Goal: Information Seeking & Learning: Learn about a topic

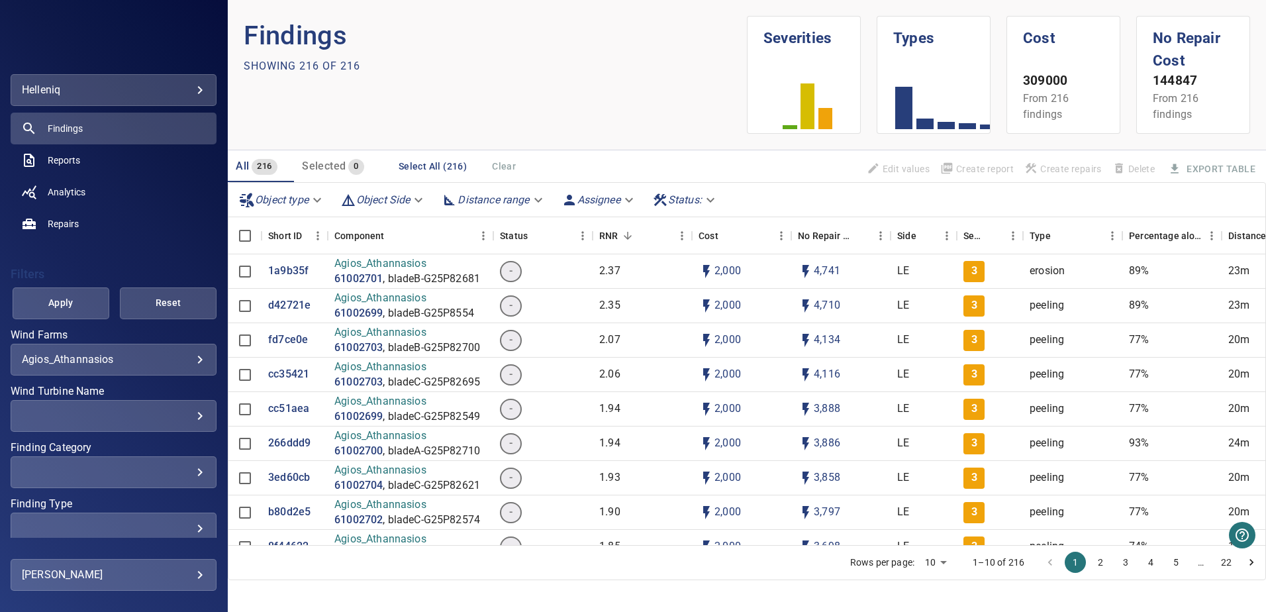
scroll to position [132, 0]
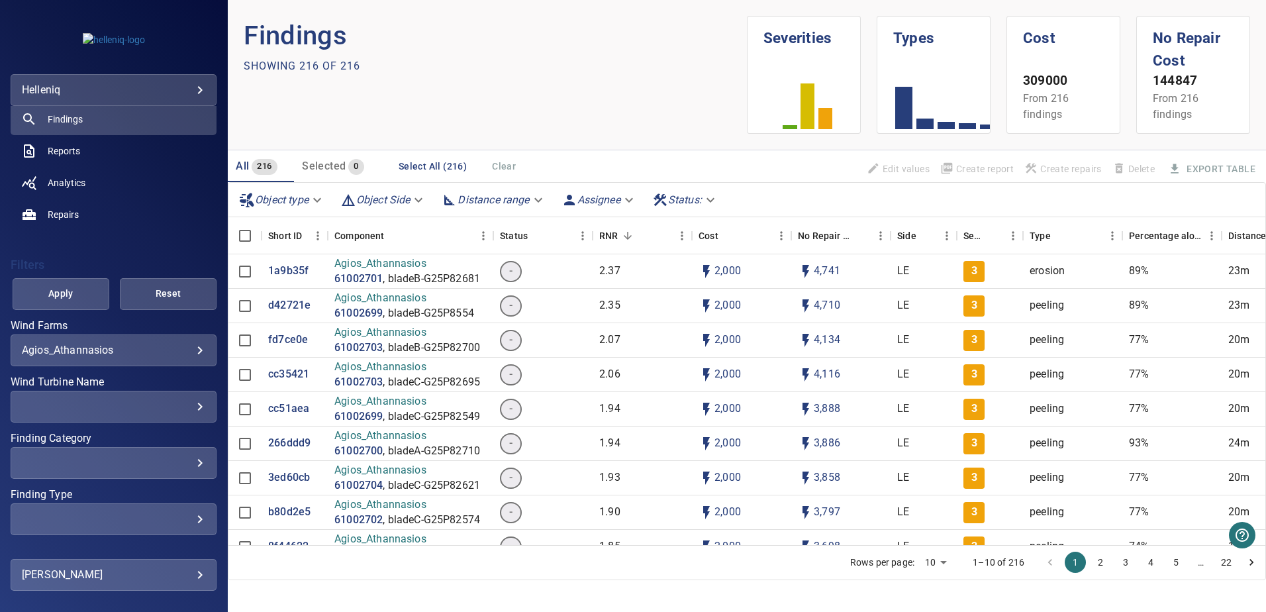
click at [180, 355] on div "**********" at bounding box center [114, 350] width 206 height 32
click at [191, 351] on body "**********" at bounding box center [633, 306] width 1266 height 612
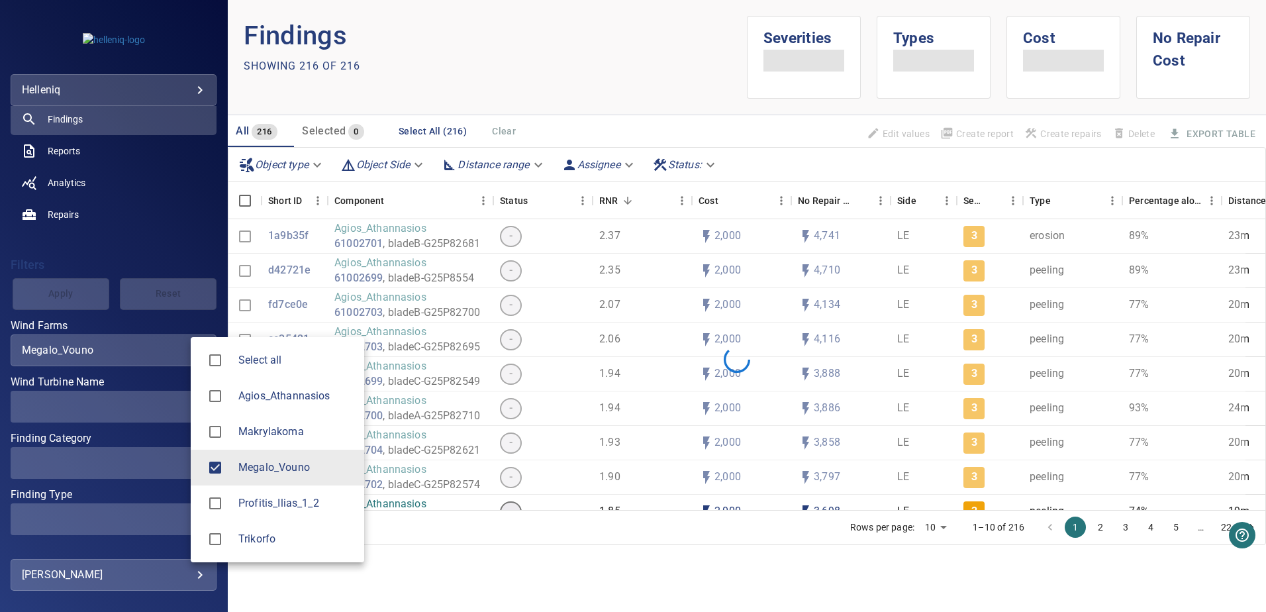
type input "**********"
click at [143, 249] on div at bounding box center [633, 306] width 1266 height 612
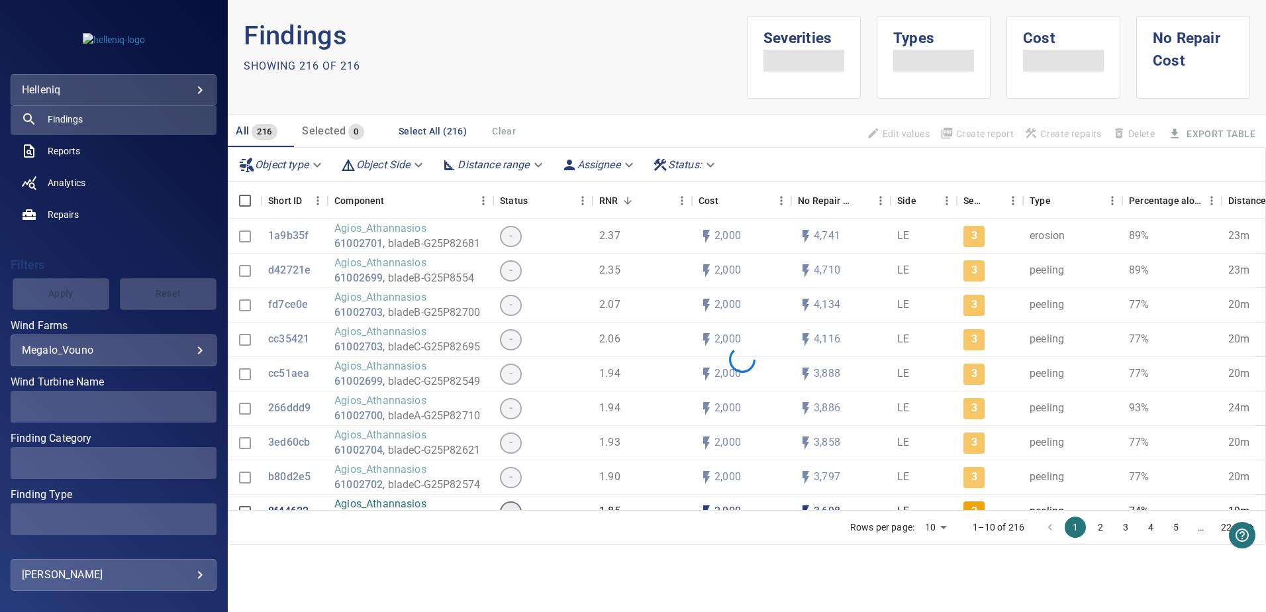
click at [138, 355] on span at bounding box center [114, 407] width 206 height 32
click at [172, 355] on div "​" at bounding box center [113, 406] width 183 height 13
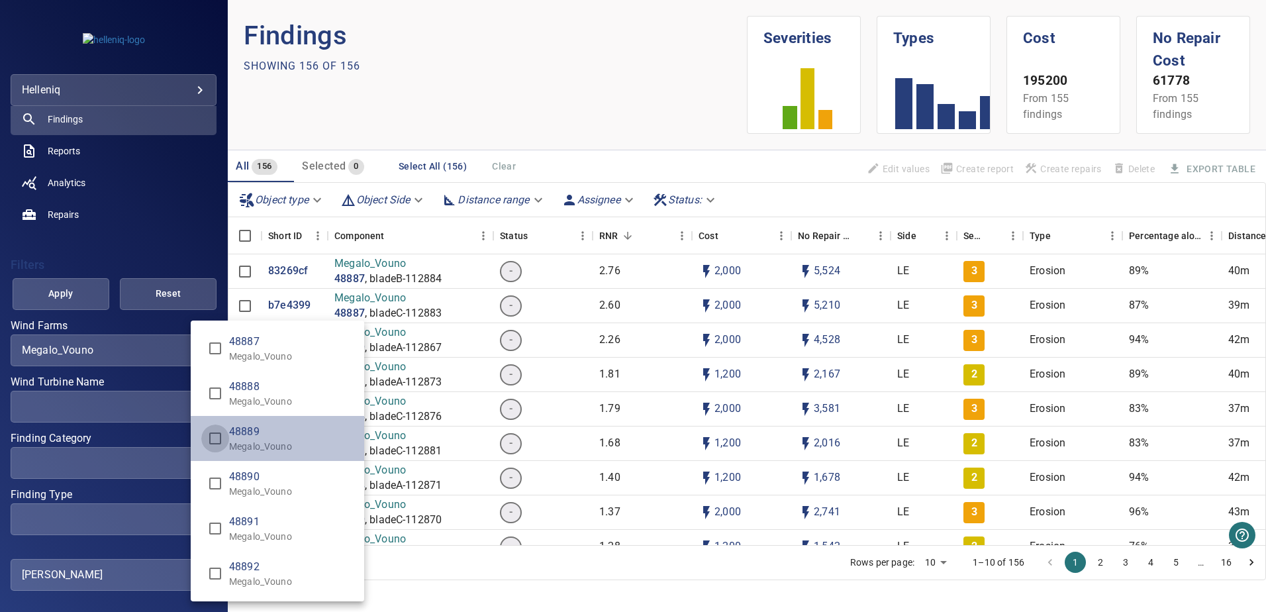
type input "**********"
click at [95, 355] on div "Wind Turbine Name" at bounding box center [633, 306] width 1266 height 612
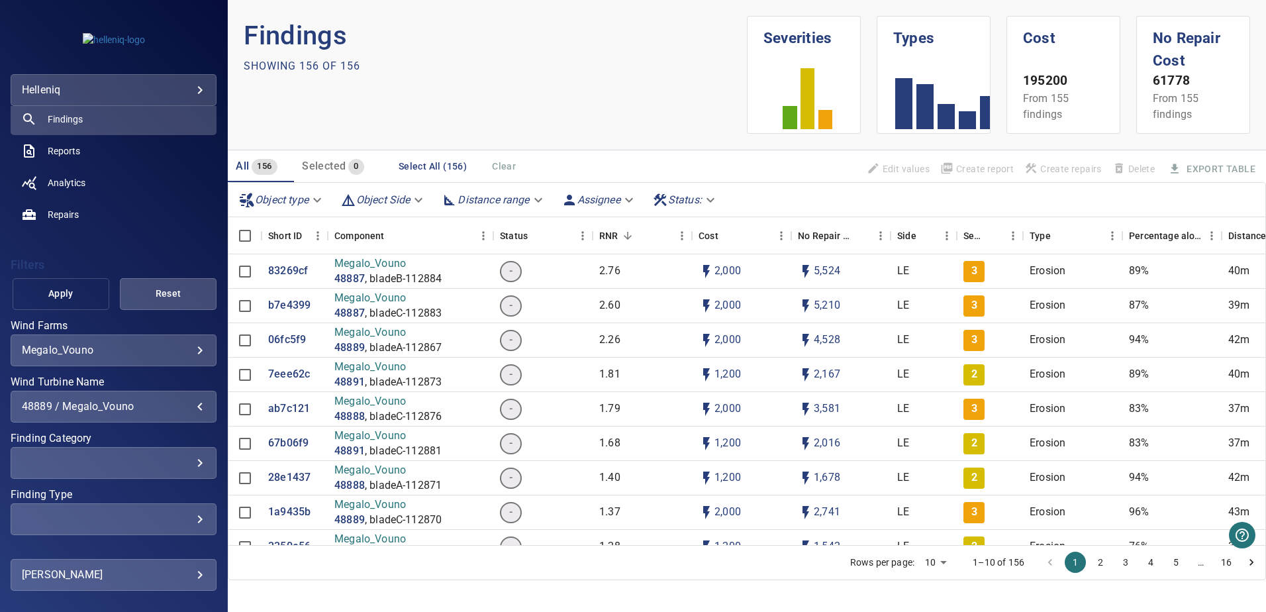
click at [89, 302] on button "Apply" at bounding box center [61, 294] width 97 height 32
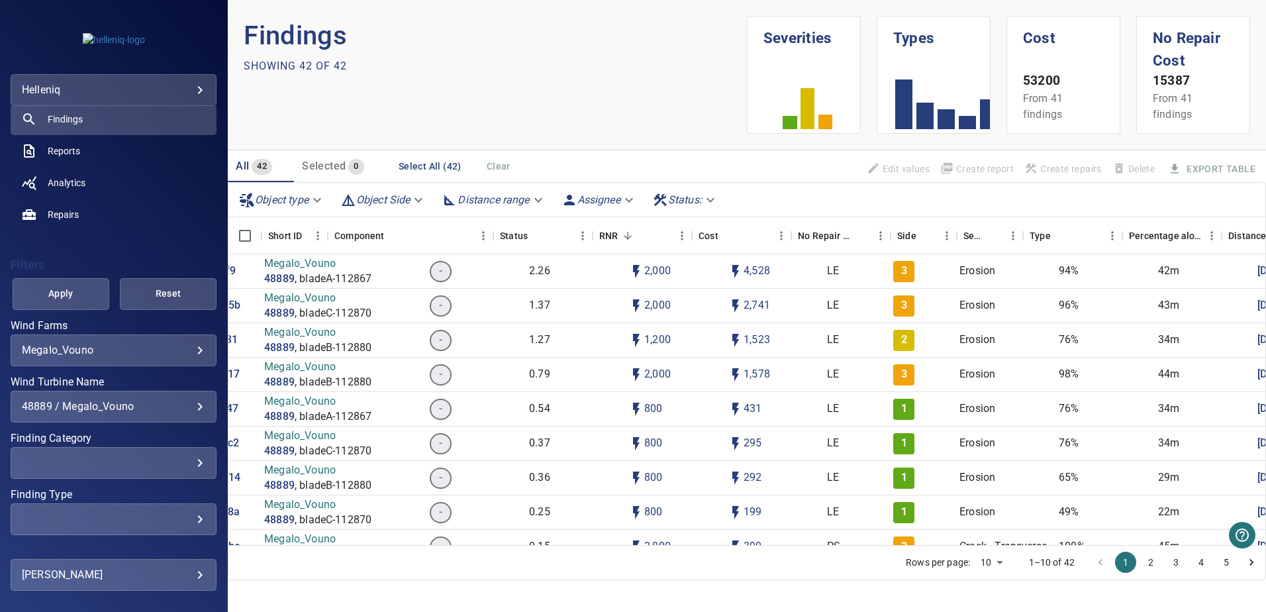
scroll to position [0, 0]
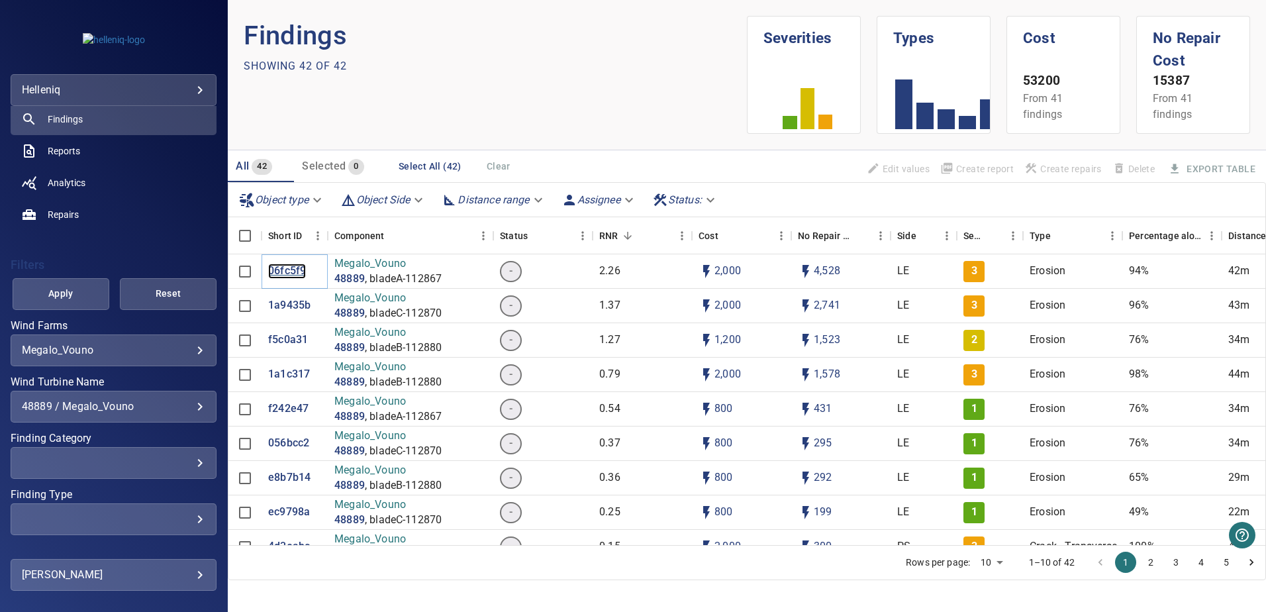
click at [288, 271] on p "06fc5f9" at bounding box center [287, 271] width 38 height 15
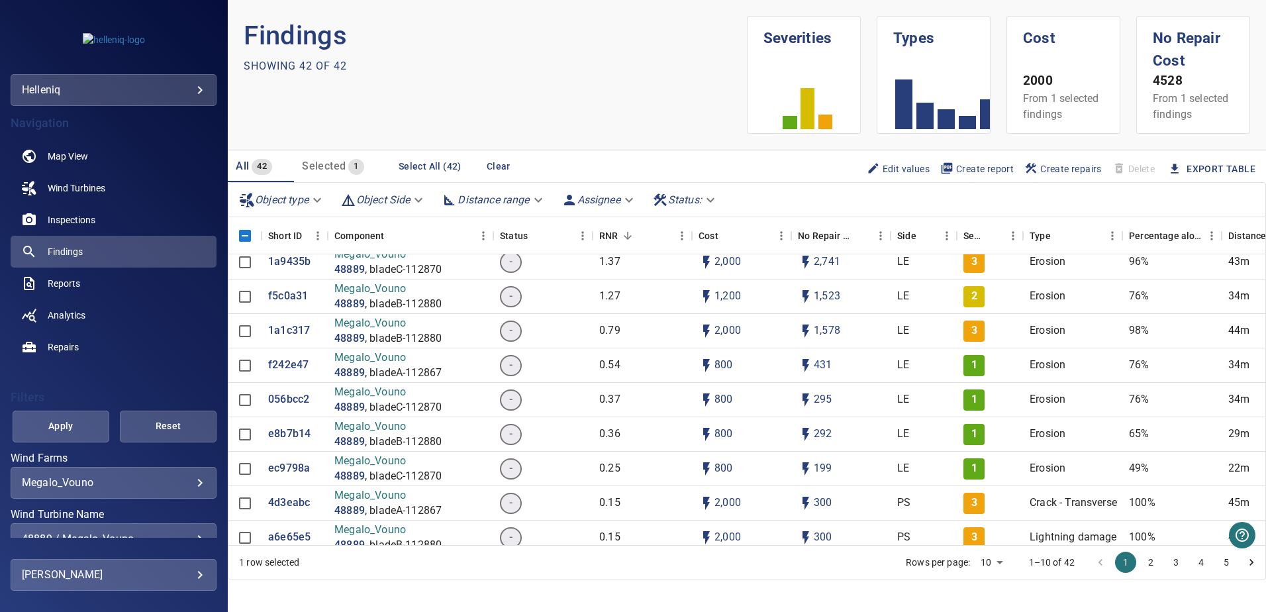
scroll to position [66, 0]
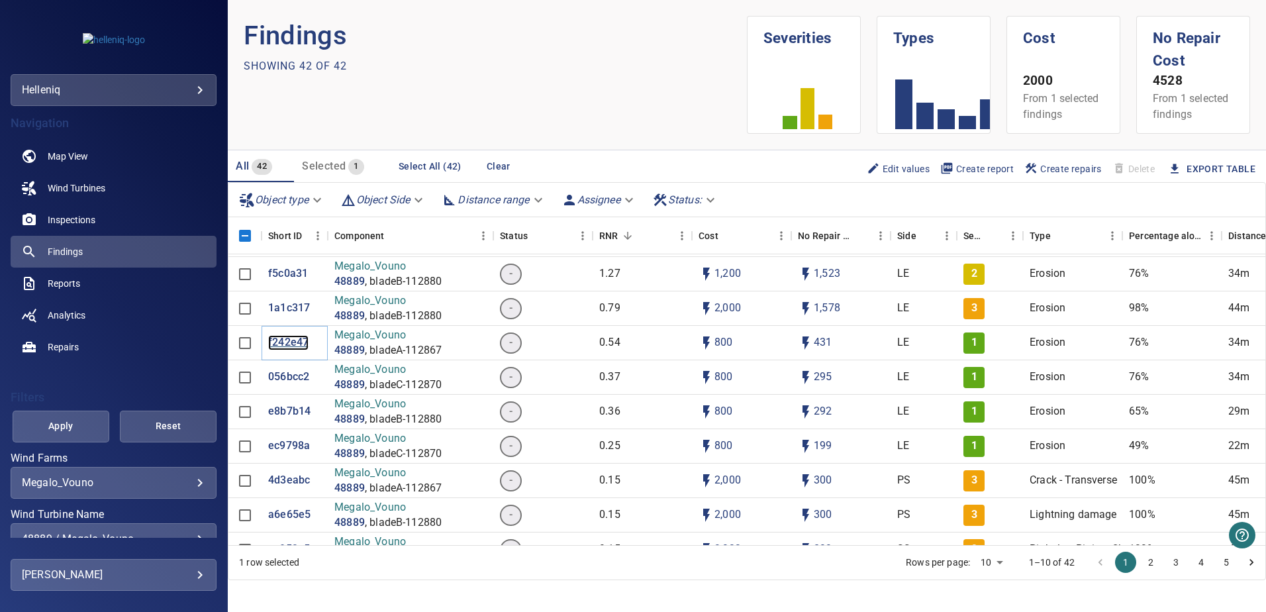
click at [289, 342] on p "f242e47" at bounding box center [288, 342] width 40 height 15
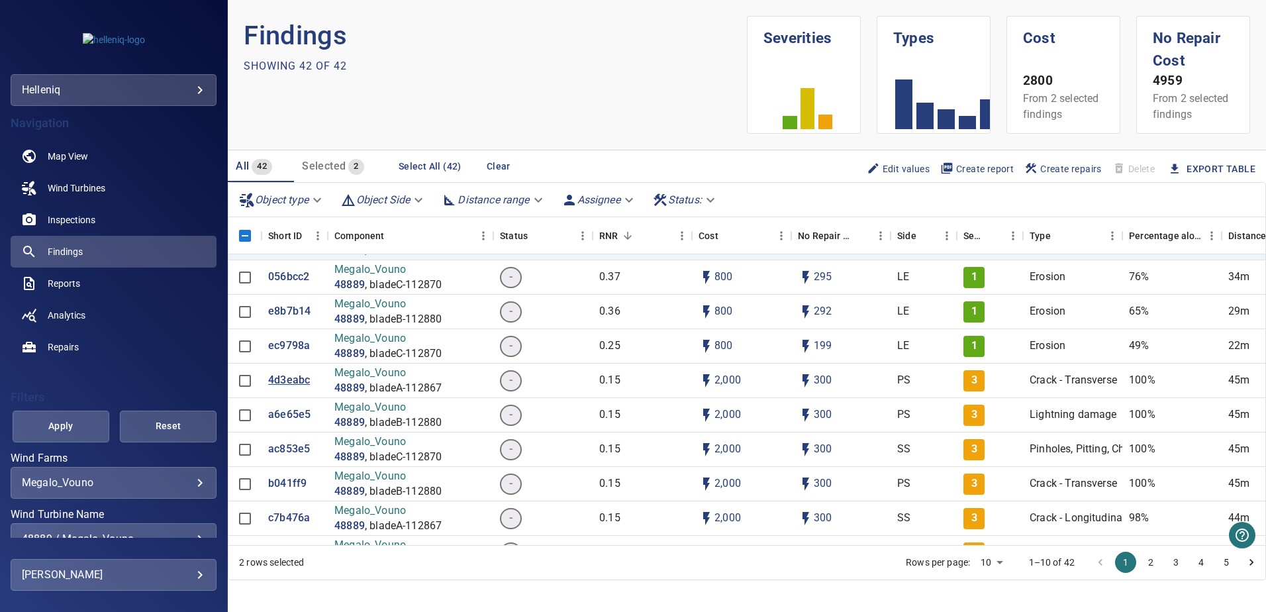
scroll to position [199, 0]
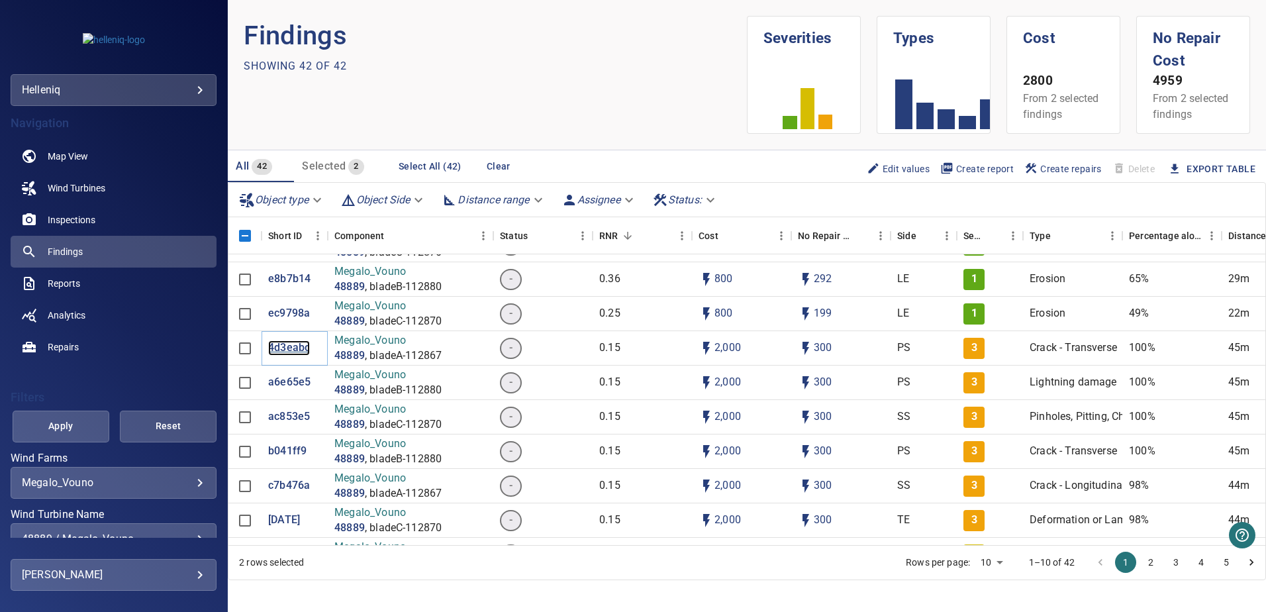
click at [283, 345] on p "4d3eabc" at bounding box center [289, 347] width 42 height 15
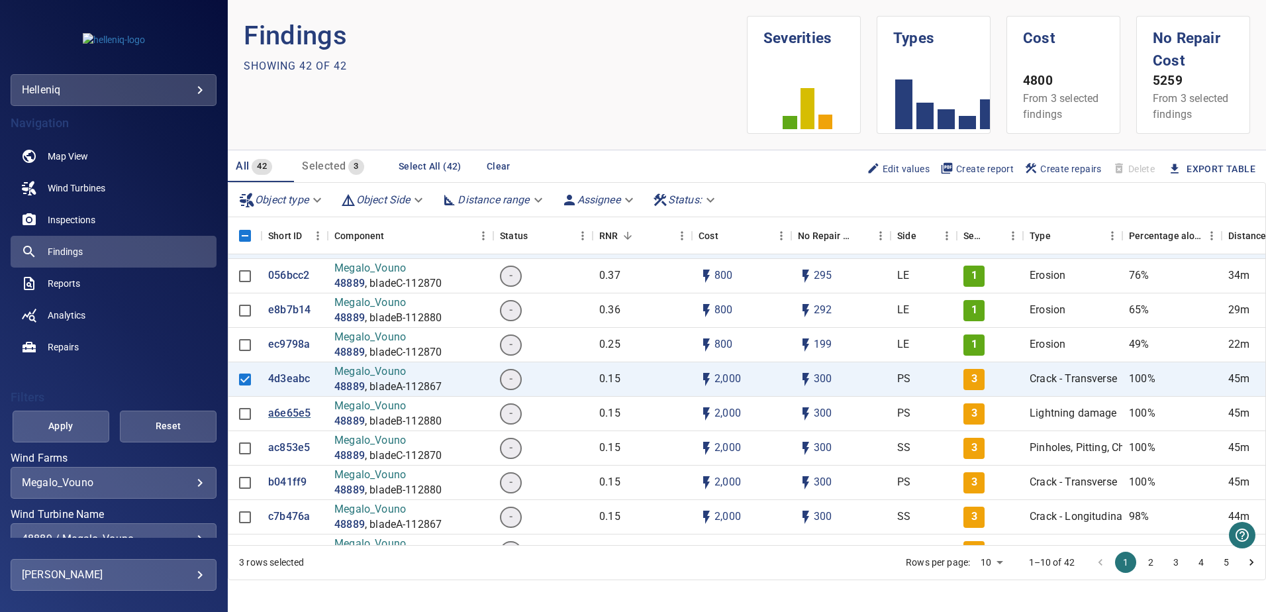
scroll to position [199, 0]
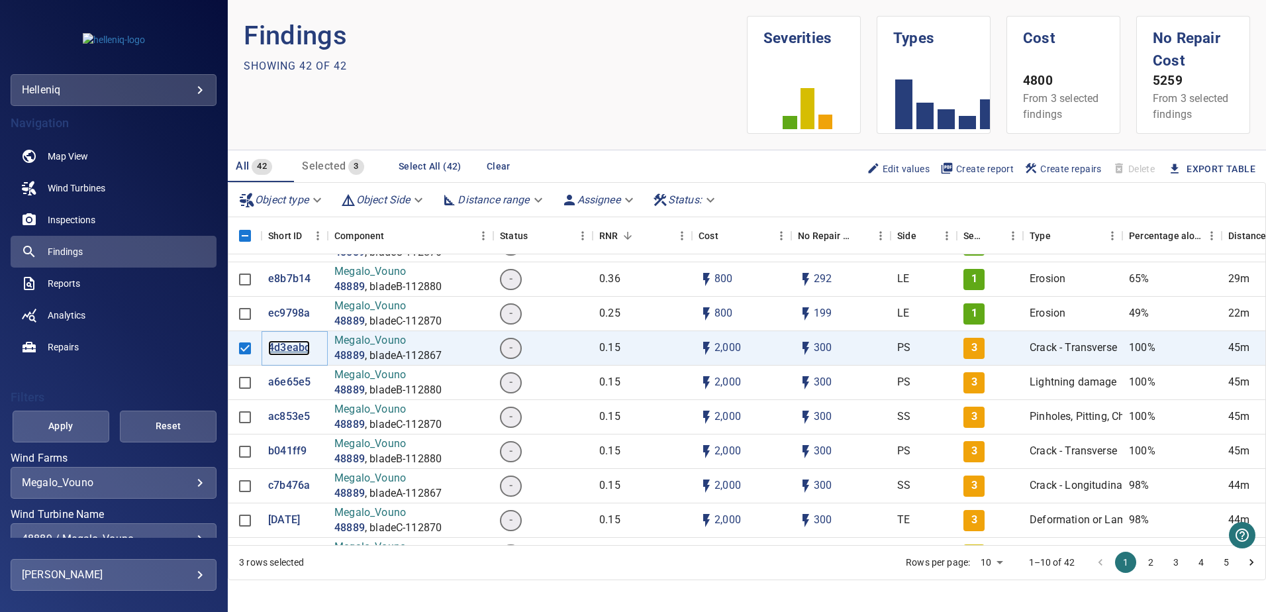
click at [291, 344] on p "4d3eabc" at bounding box center [289, 347] width 42 height 15
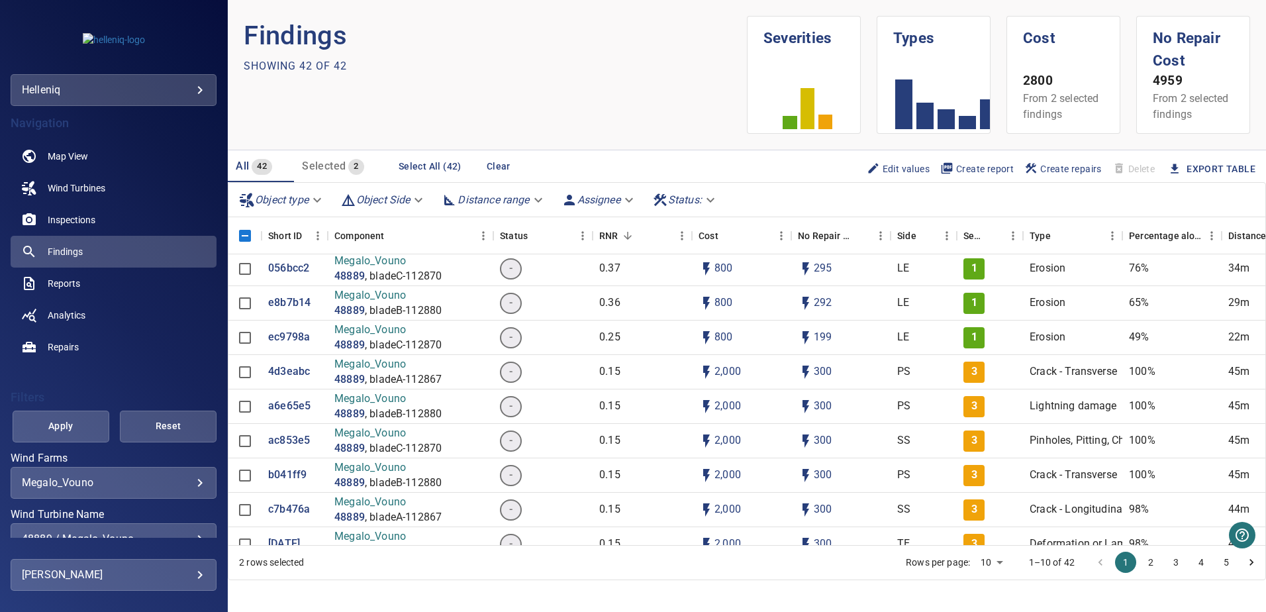
scroll to position [199, 0]
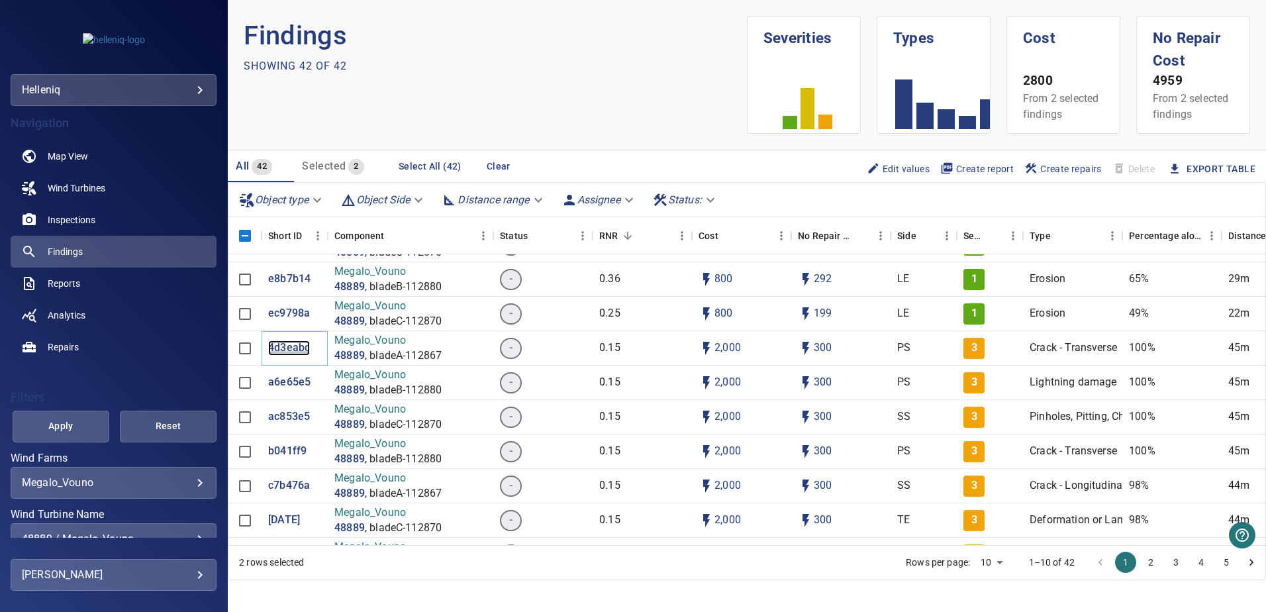
click at [288, 346] on p "4d3eabc" at bounding box center [289, 347] width 42 height 15
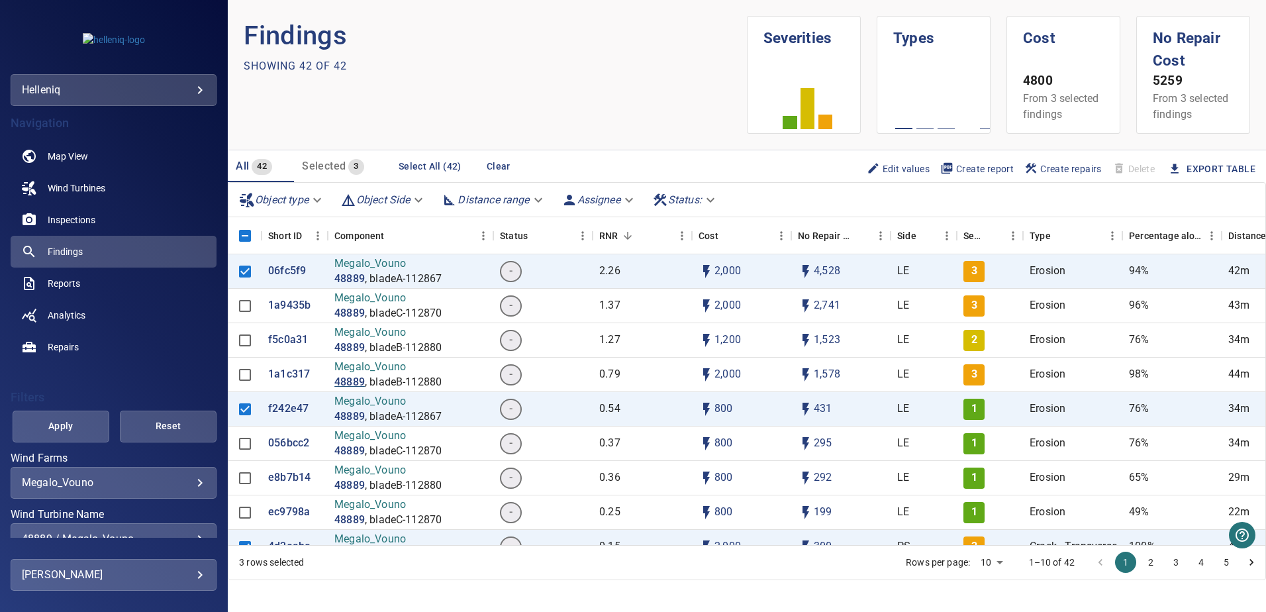
scroll to position [66, 0]
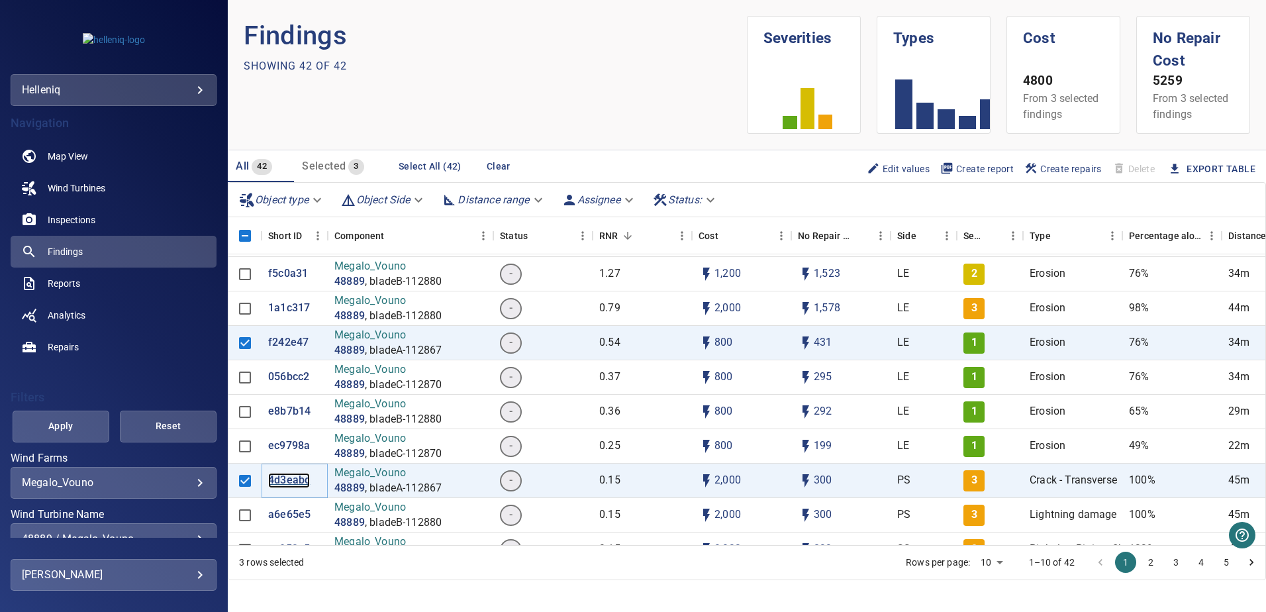
click at [296, 355] on p "4d3eabc" at bounding box center [289, 480] width 42 height 15
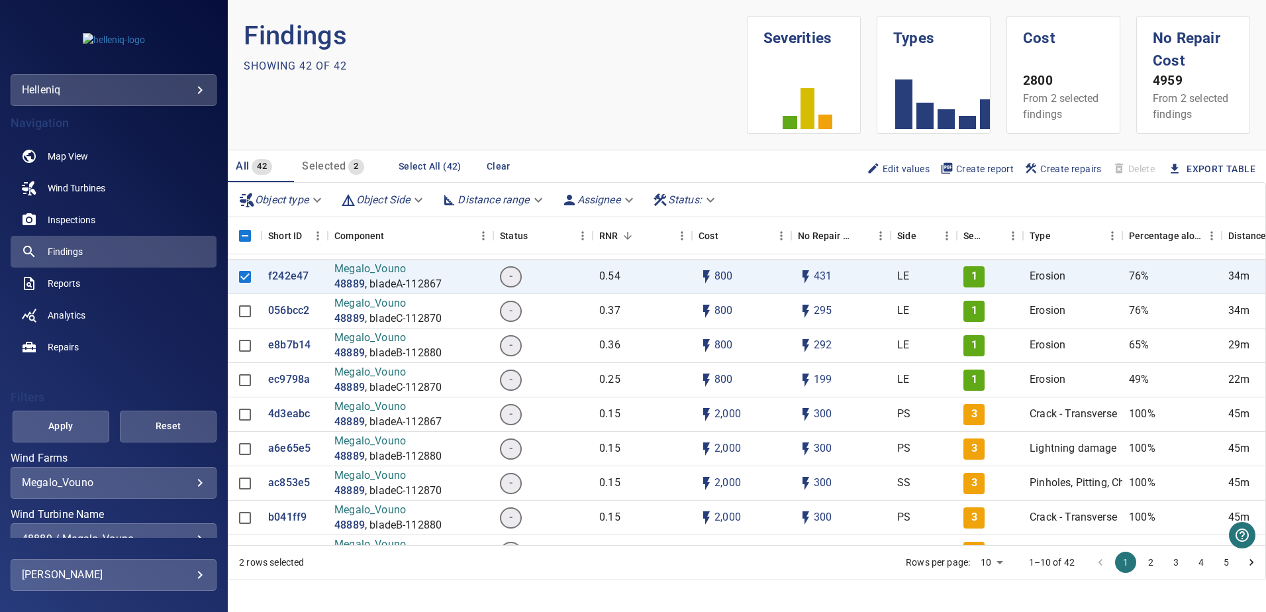
scroll to position [199, 0]
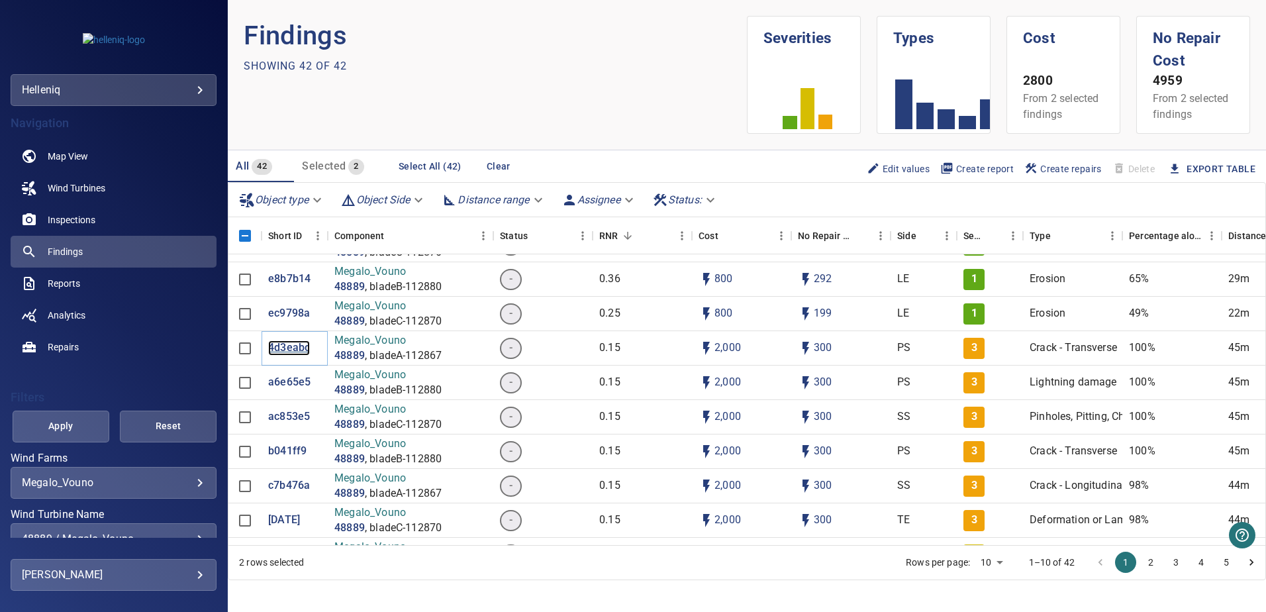
click at [295, 346] on p "4d3eabc" at bounding box center [289, 347] width 42 height 15
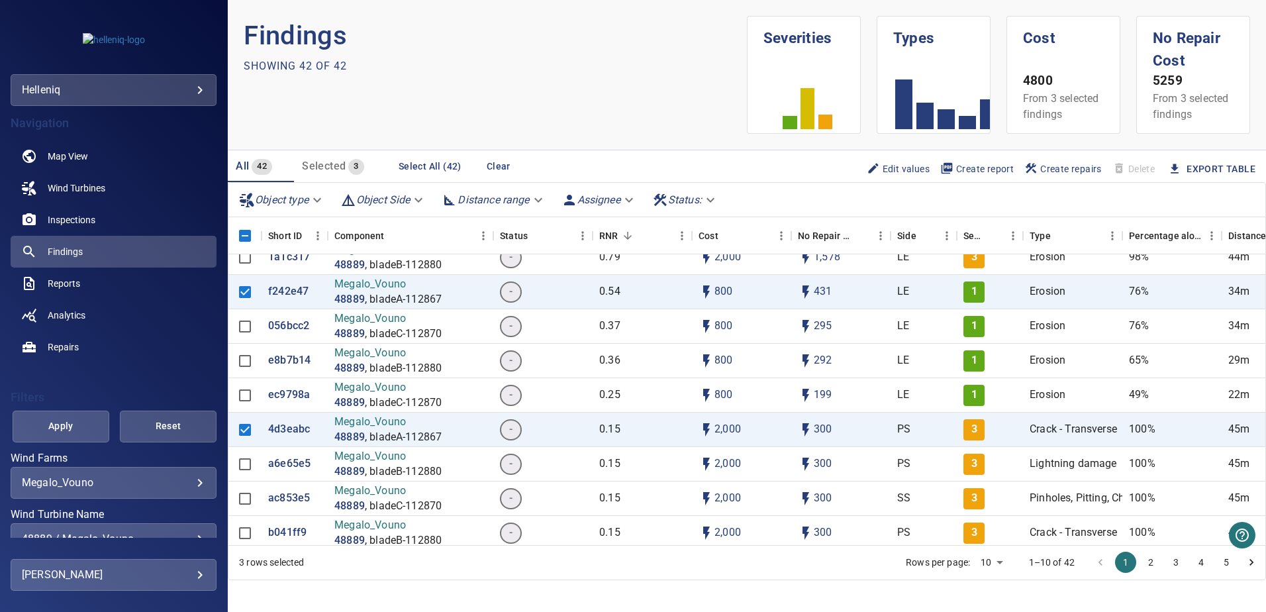
scroll to position [132, 0]
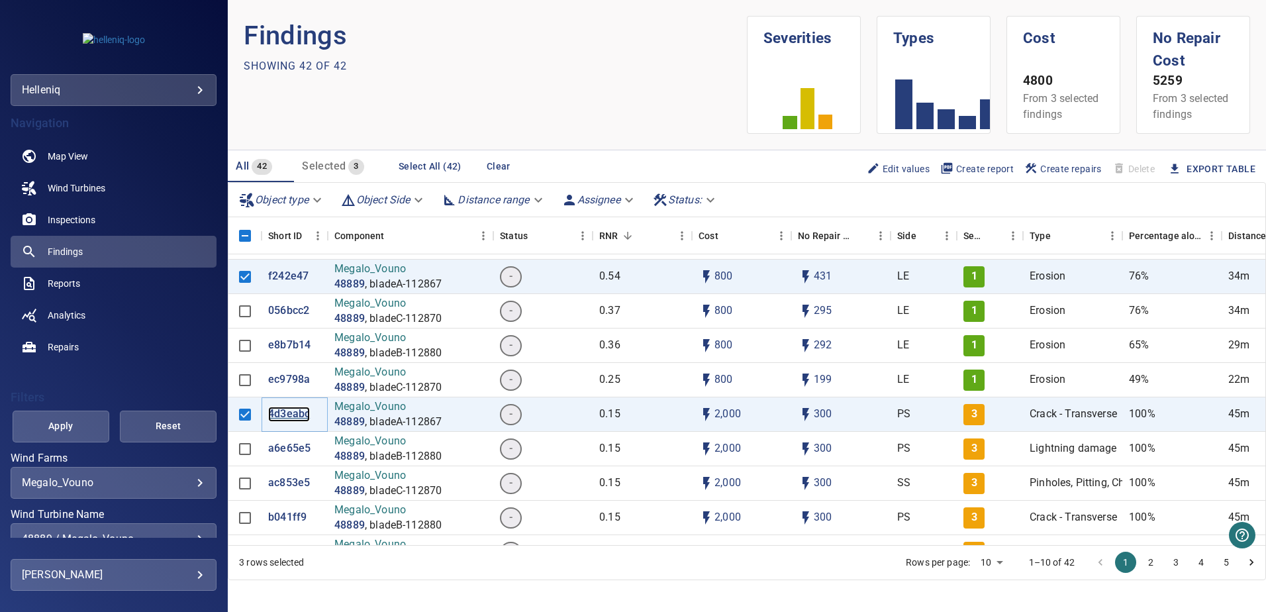
click at [296, 355] on p "4d3eabc" at bounding box center [289, 414] width 42 height 15
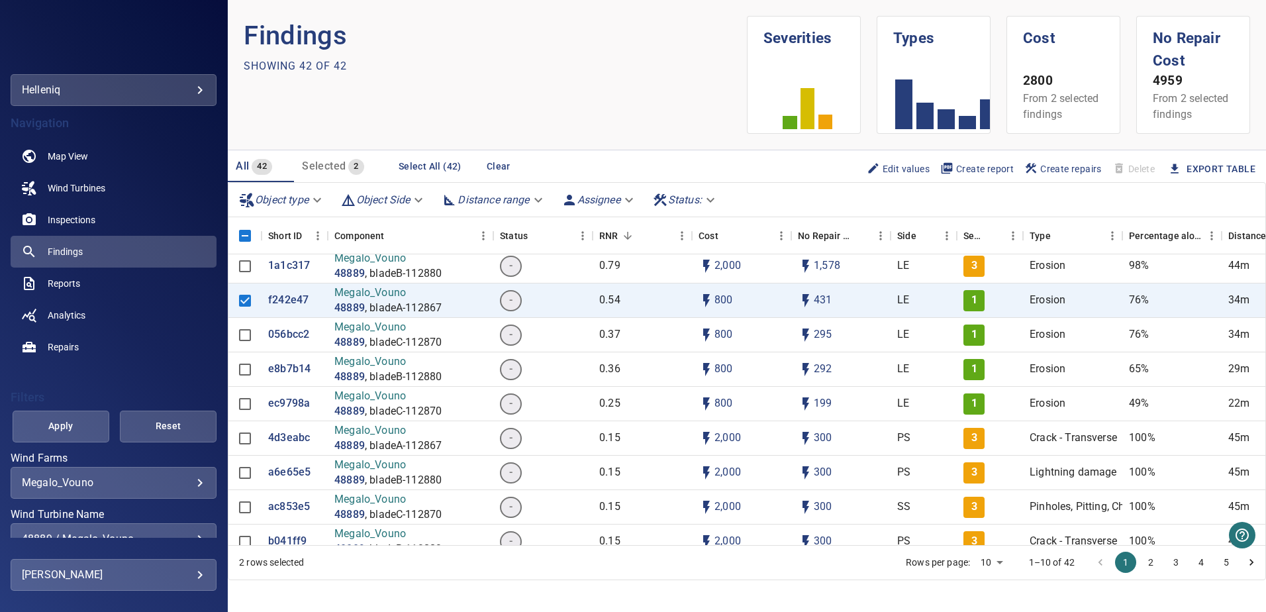
scroll to position [132, 0]
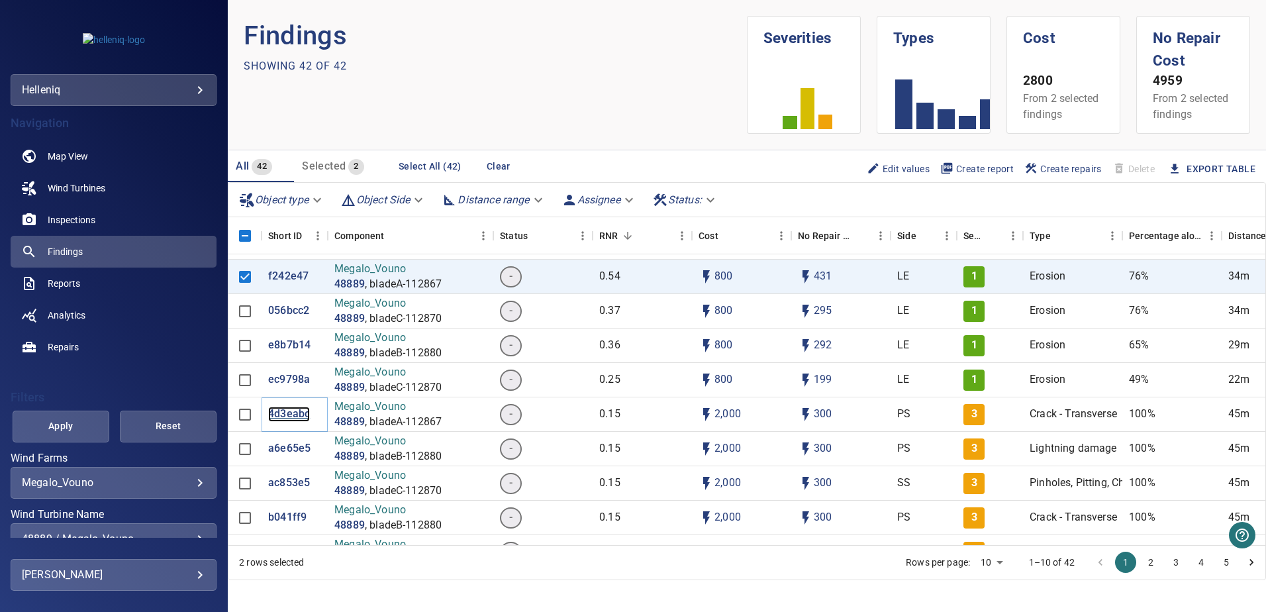
click at [297, 355] on p "4d3eabc" at bounding box center [289, 414] width 42 height 15
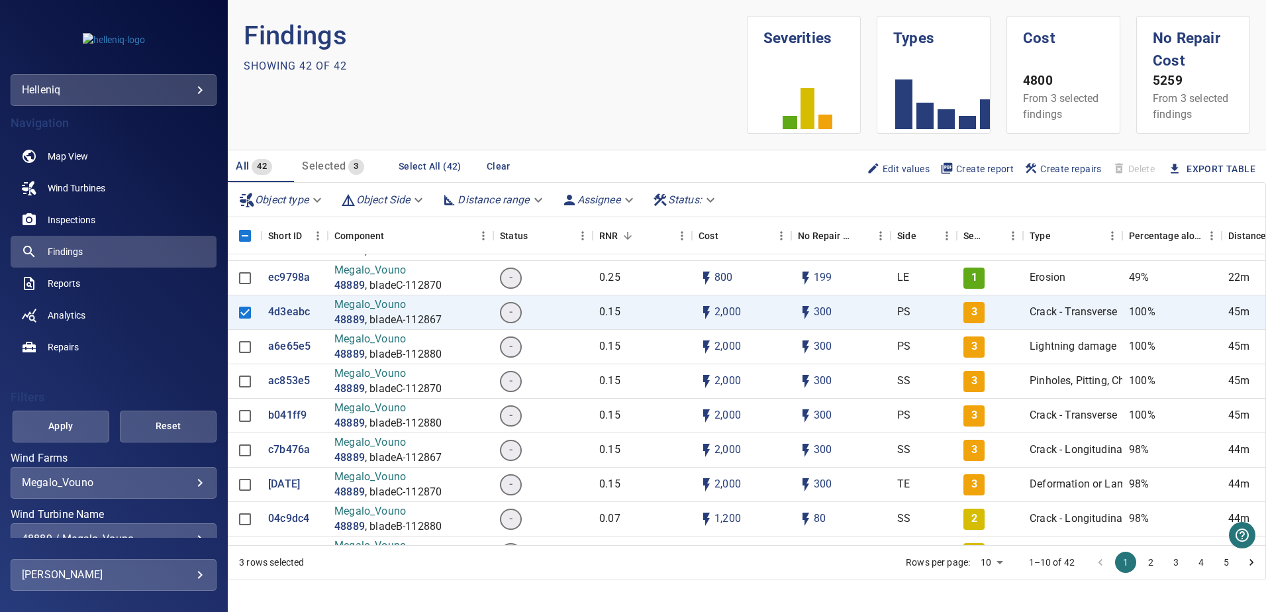
scroll to position [265, 0]
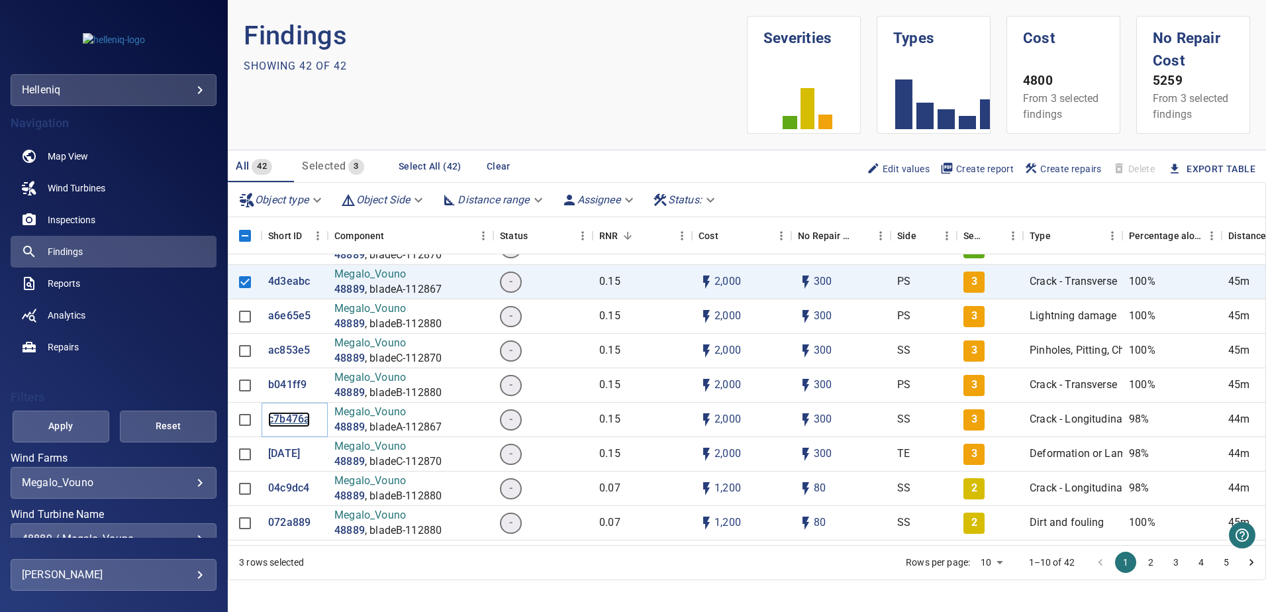
click at [295, 355] on p "c7b476a" at bounding box center [289, 419] width 42 height 15
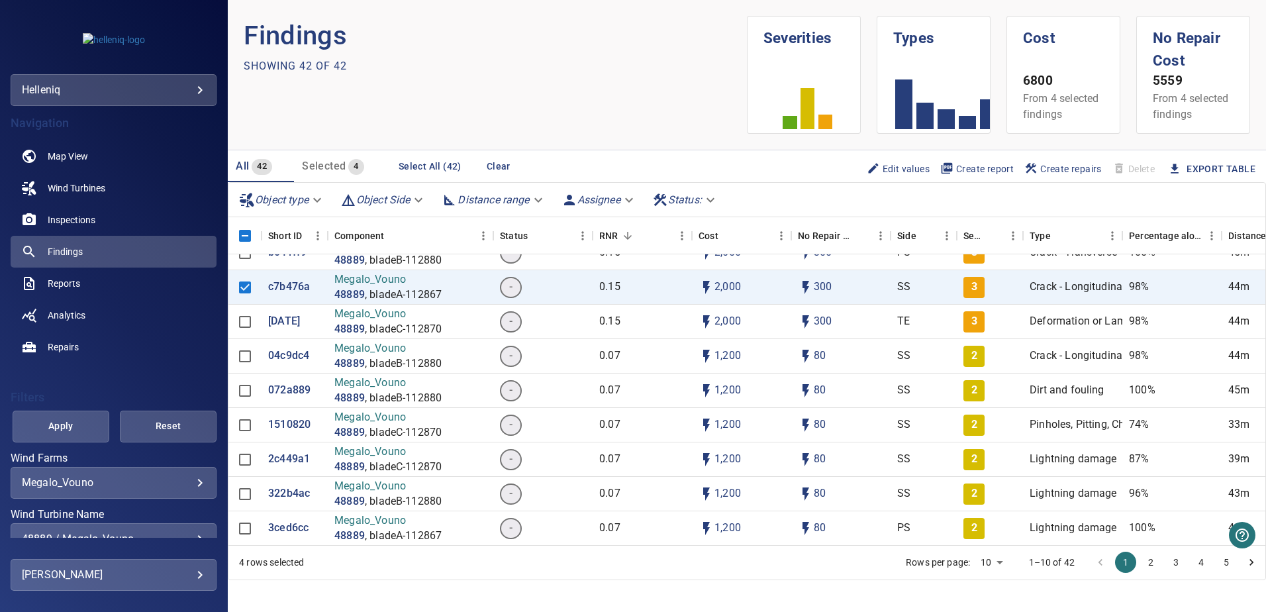
scroll to position [464, 0]
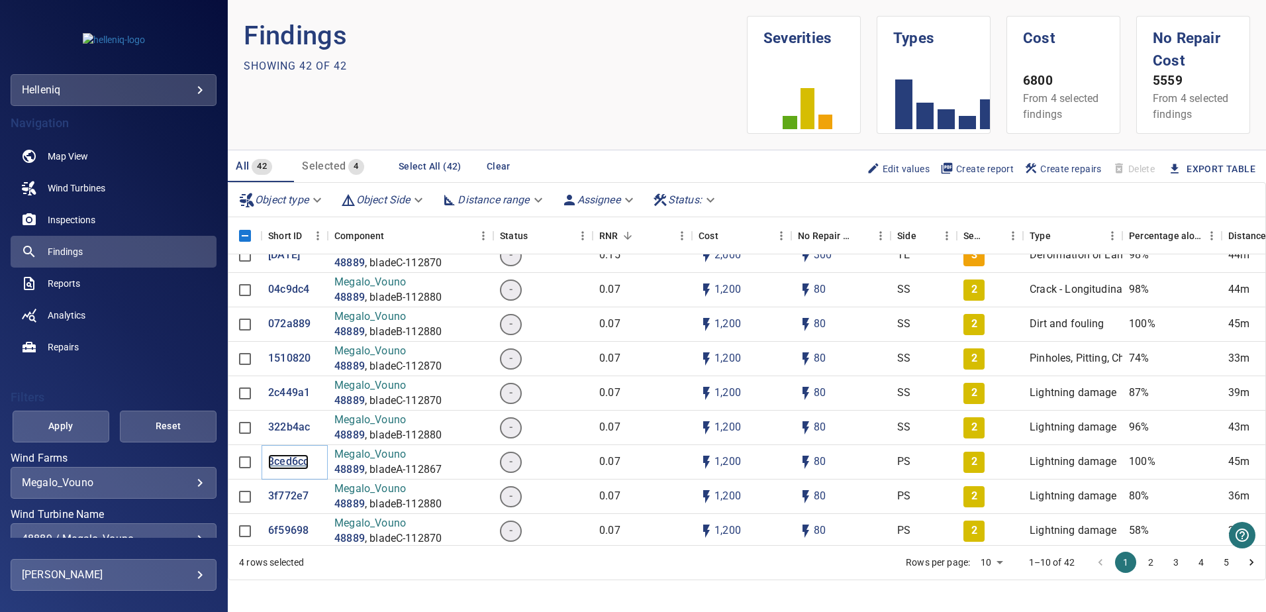
click at [295, 355] on p "3ced6cc" at bounding box center [288, 461] width 40 height 15
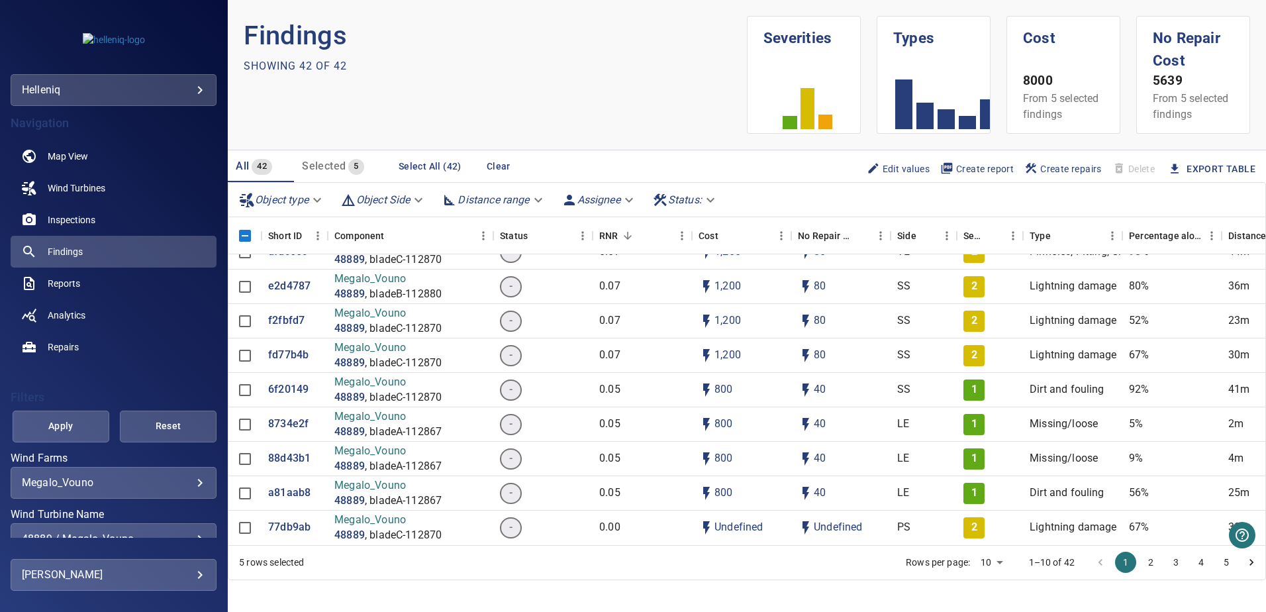
scroll to position [11, 0]
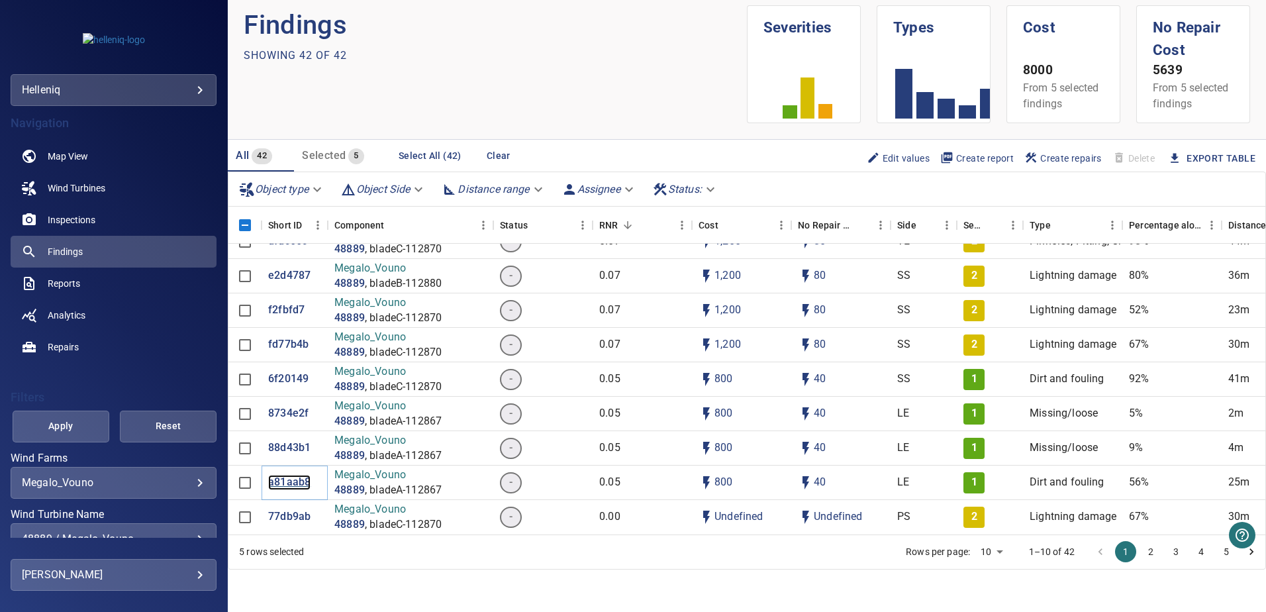
click at [293, 355] on p "a81aab8" at bounding box center [289, 482] width 42 height 15
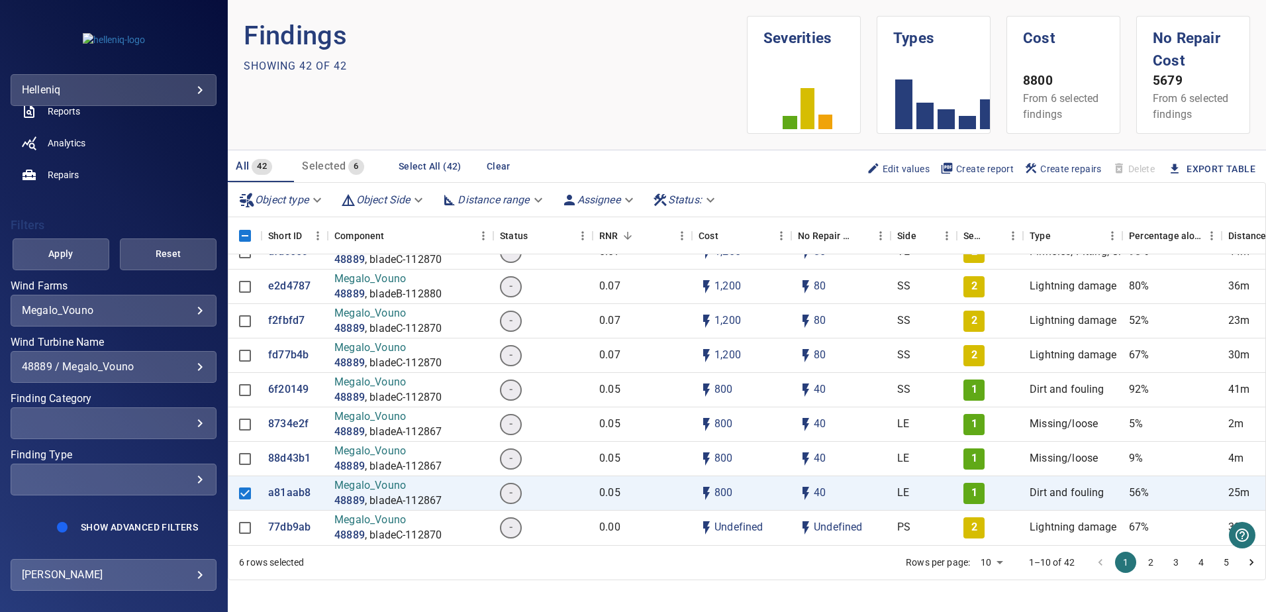
scroll to position [173, 0]
click at [185, 355] on div "​" at bounding box center [113, 423] width 183 height 13
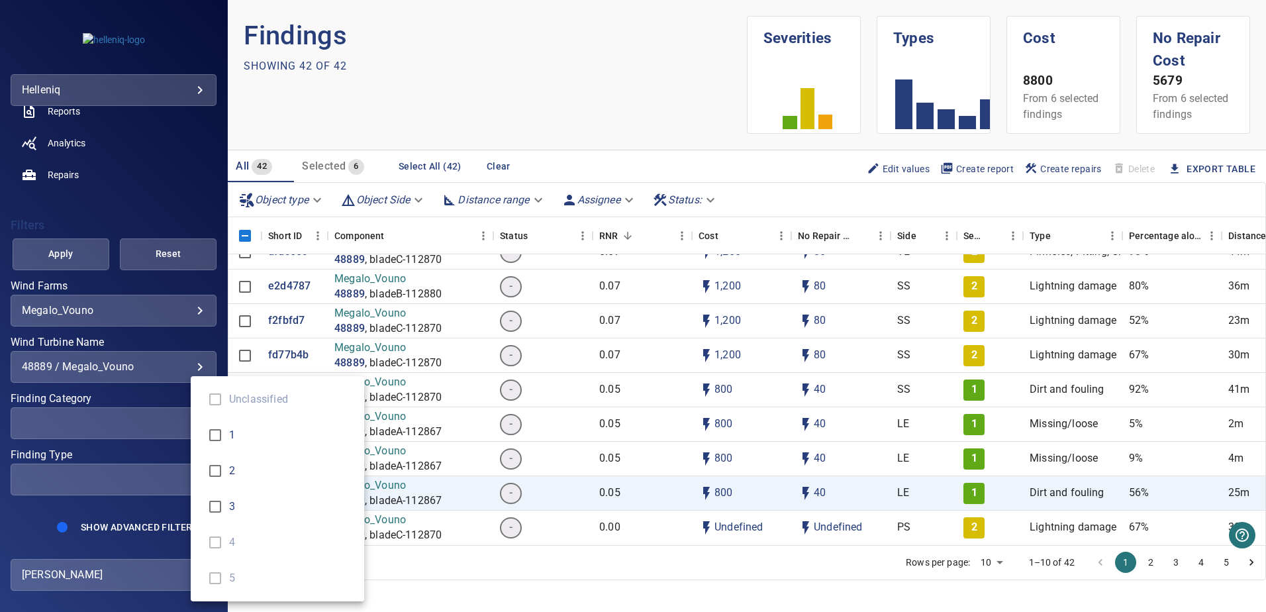
click at [150, 355] on div "Finding Category" at bounding box center [633, 306] width 1266 height 612
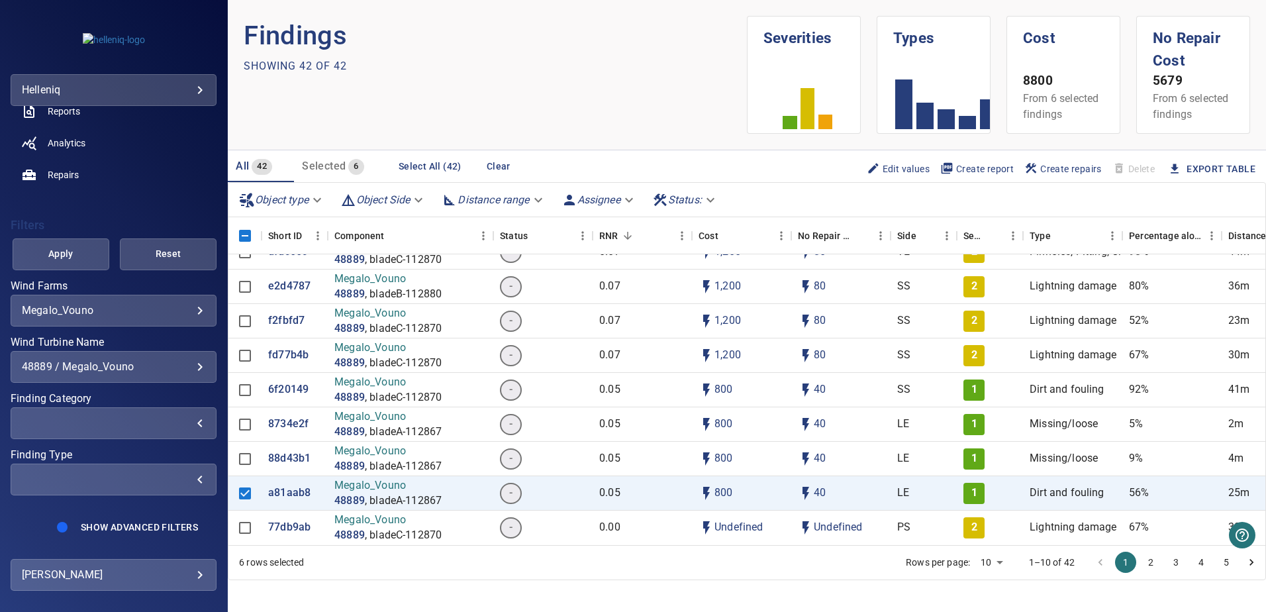
click at [180, 355] on div "​" at bounding box center [113, 479] width 183 height 13
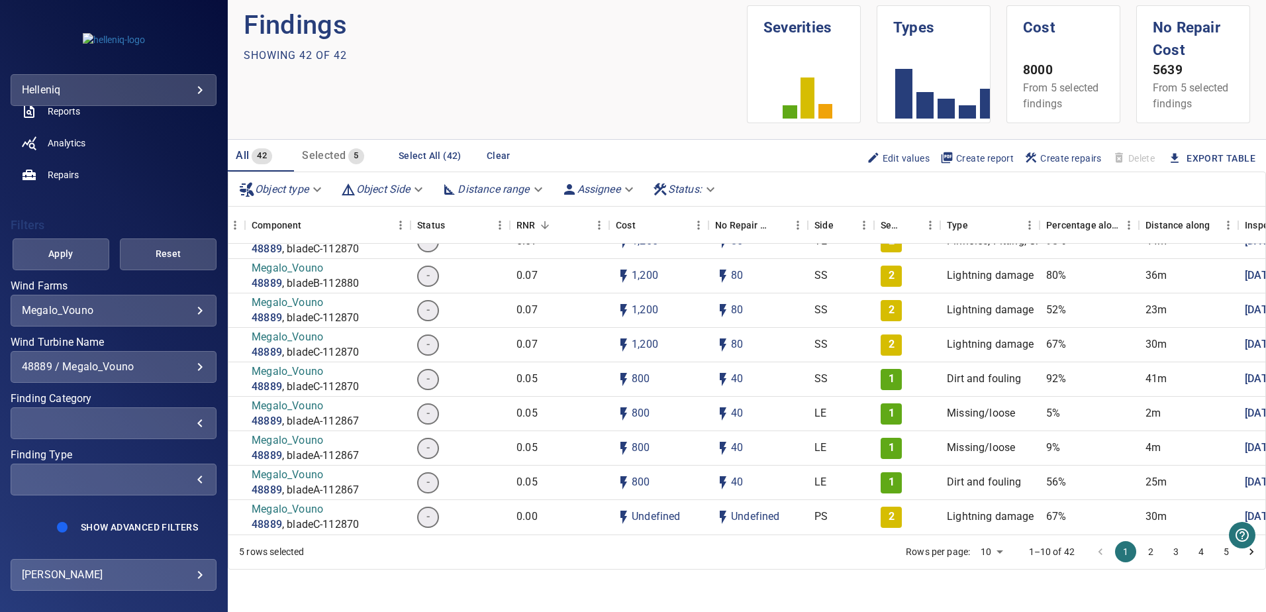
scroll to position [1165, 0]
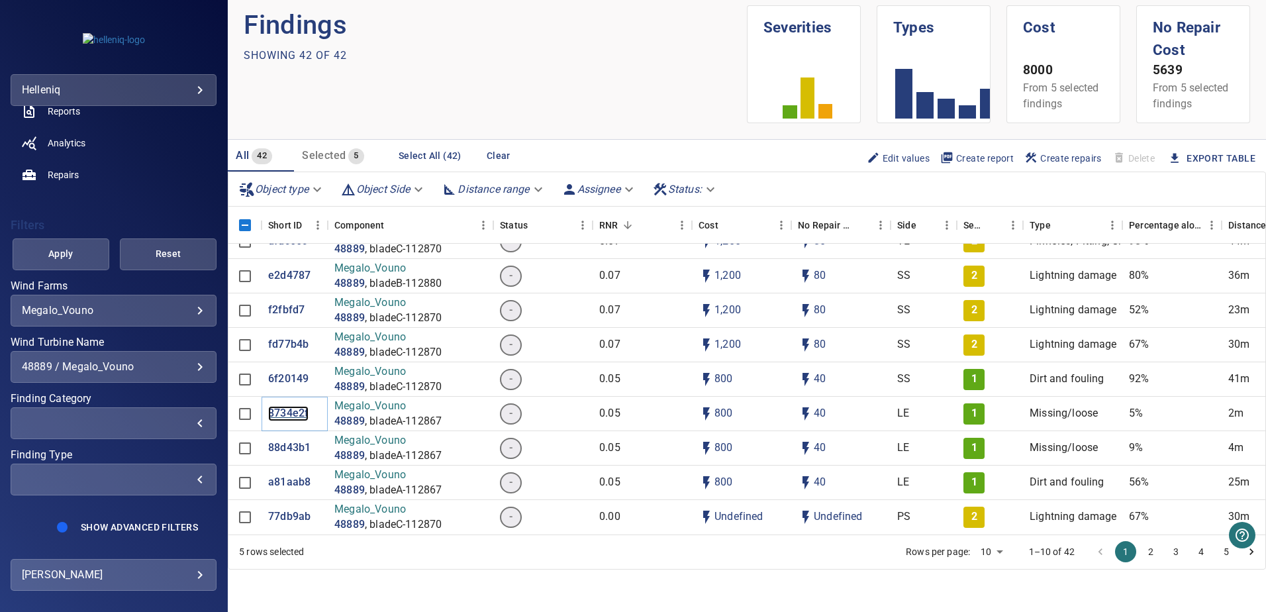
click at [283, 355] on p "8734e2f" at bounding box center [288, 413] width 40 height 15
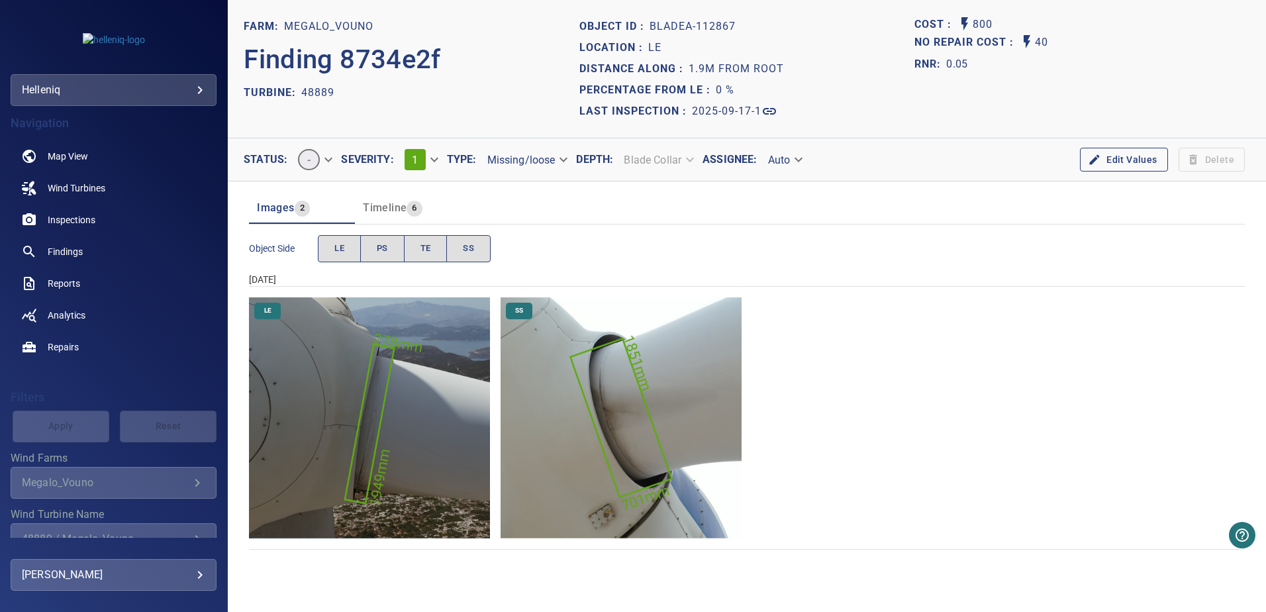
click at [606, 355] on img "Megalo_Vouno/48889/2025-09-17-1/2025-09-17-1/image63wp67.jpg" at bounding box center [621, 417] width 241 height 241
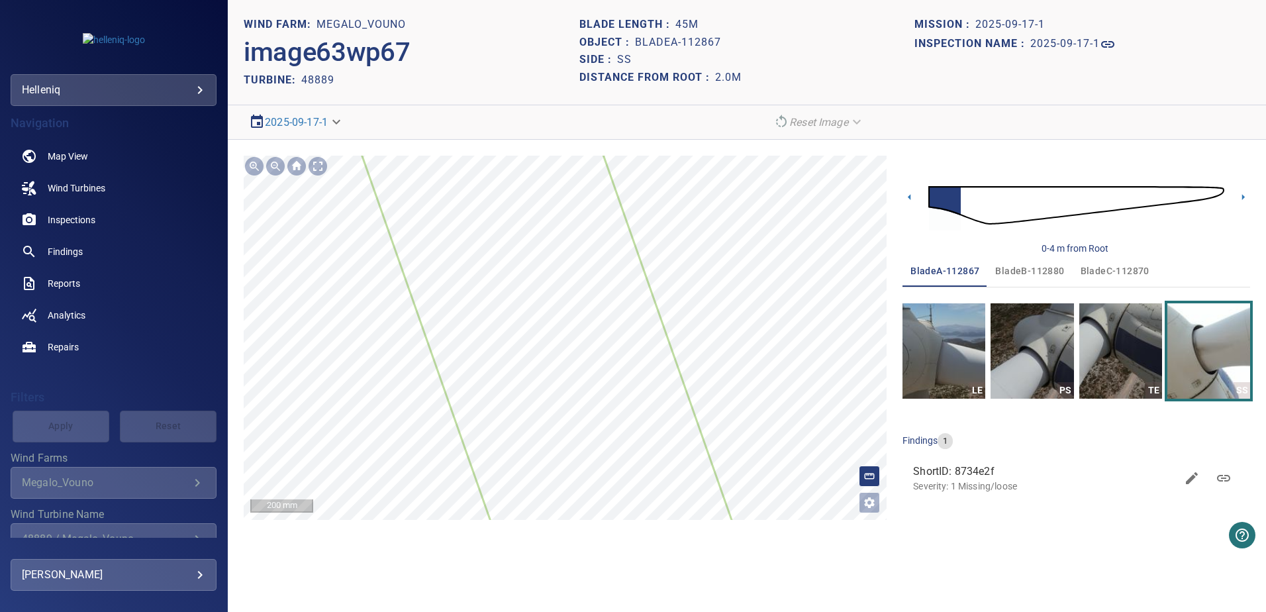
click at [562, 355] on icon at bounding box center [559, 371] width 411 height 637
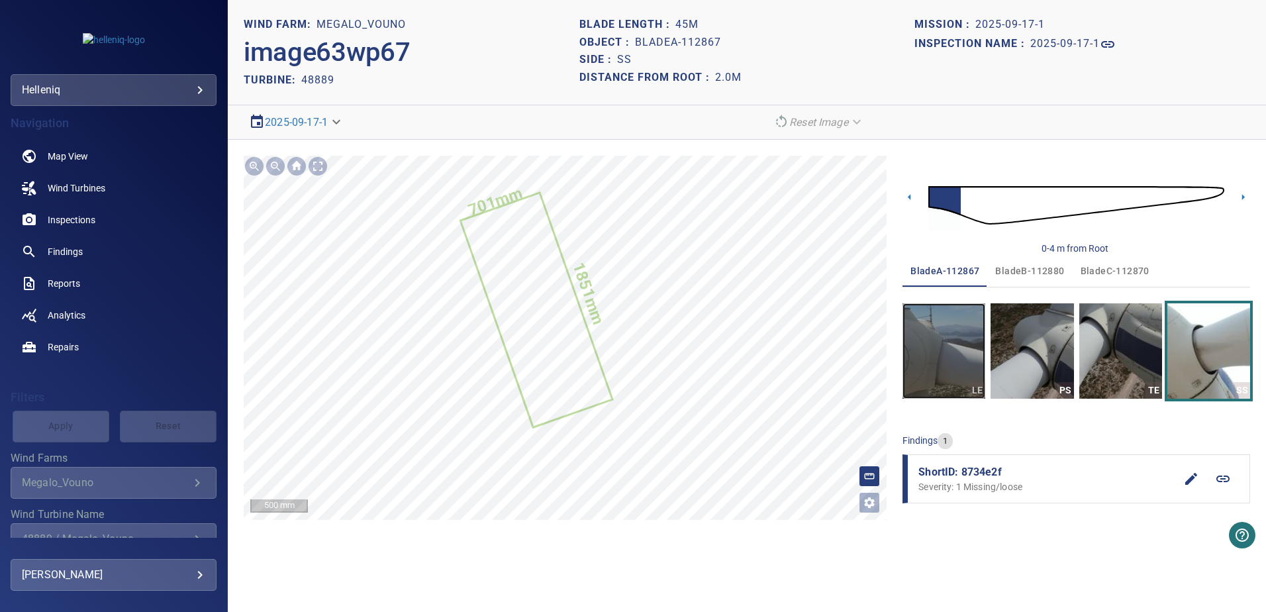
click at [624, 355] on img "button" at bounding box center [944, 350] width 83 height 95
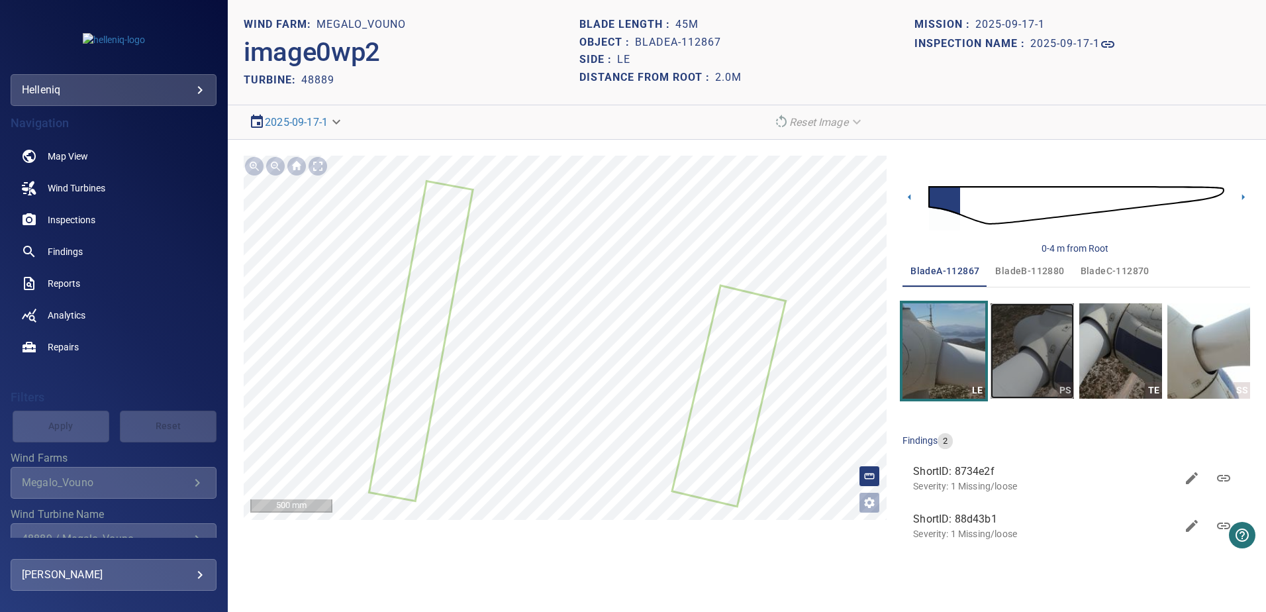
click at [624, 355] on img "button" at bounding box center [1032, 350] width 83 height 95
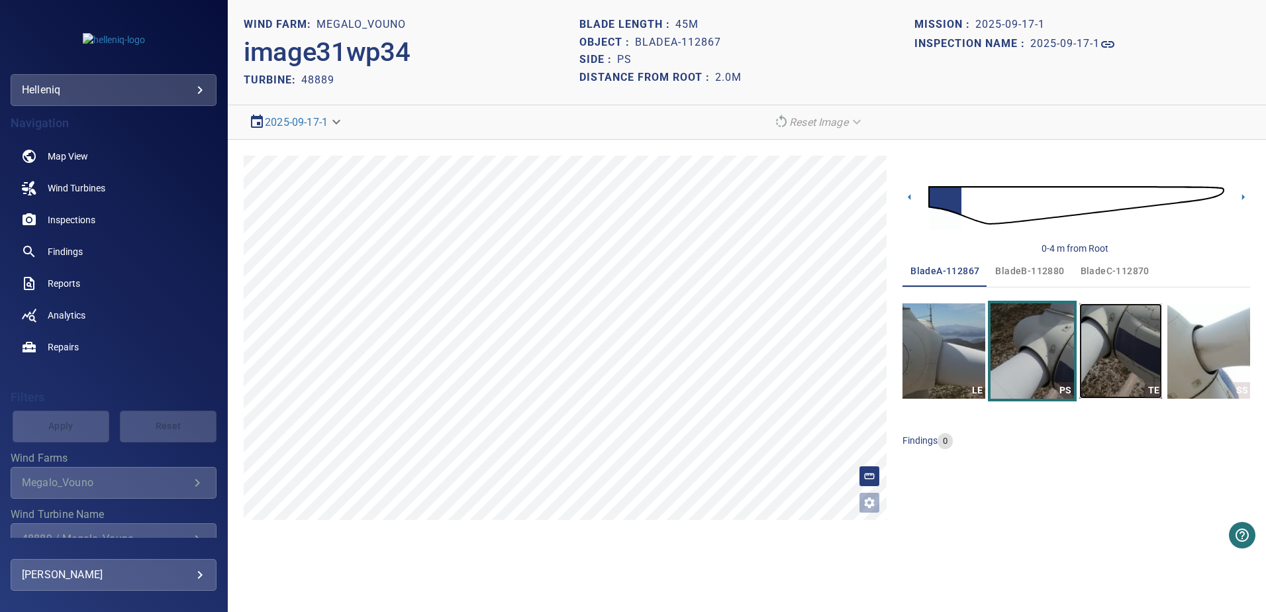
click at [624, 355] on img "button" at bounding box center [1120, 350] width 83 height 95
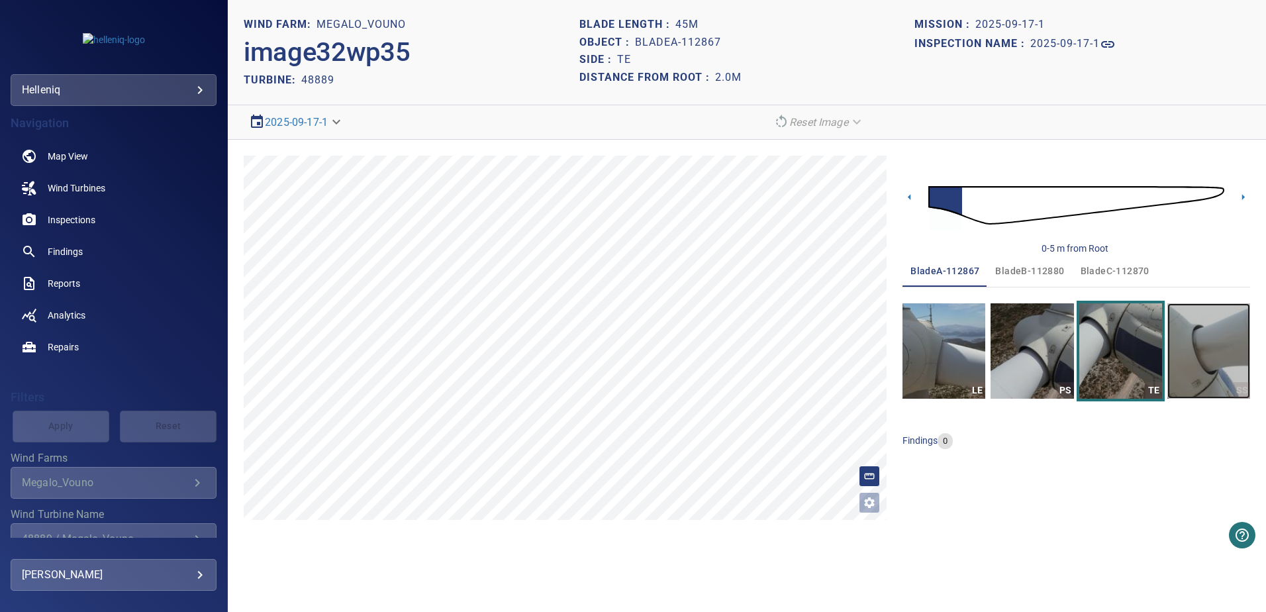
click at [624, 355] on img "button" at bounding box center [1208, 350] width 83 height 95
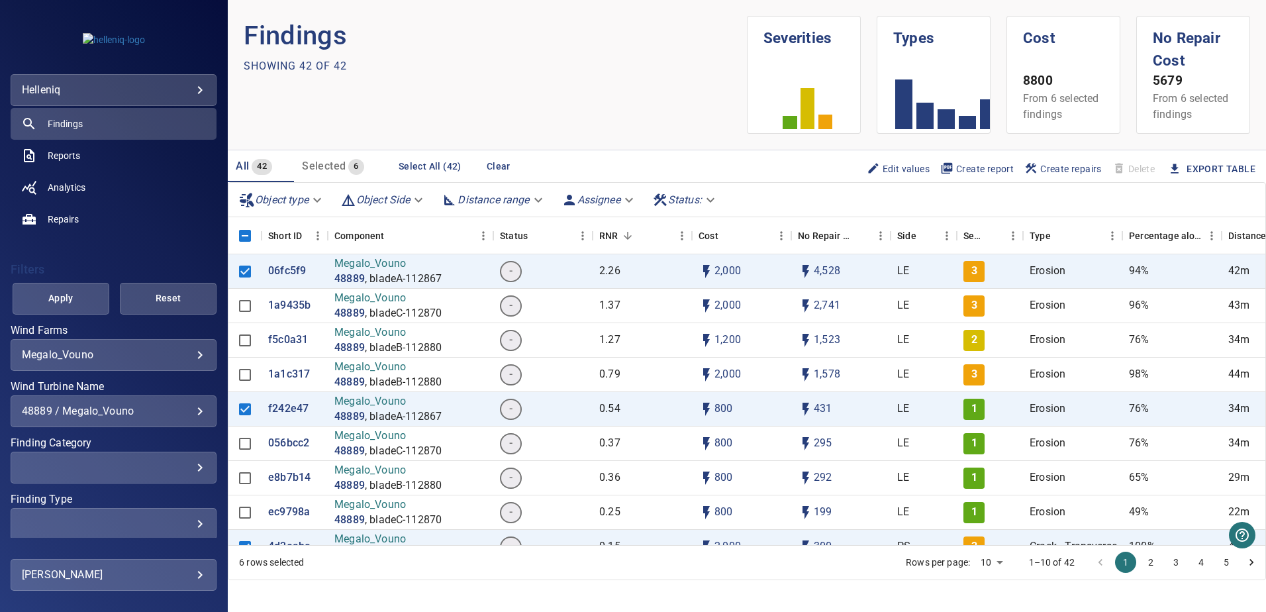
scroll to position [173, 0]
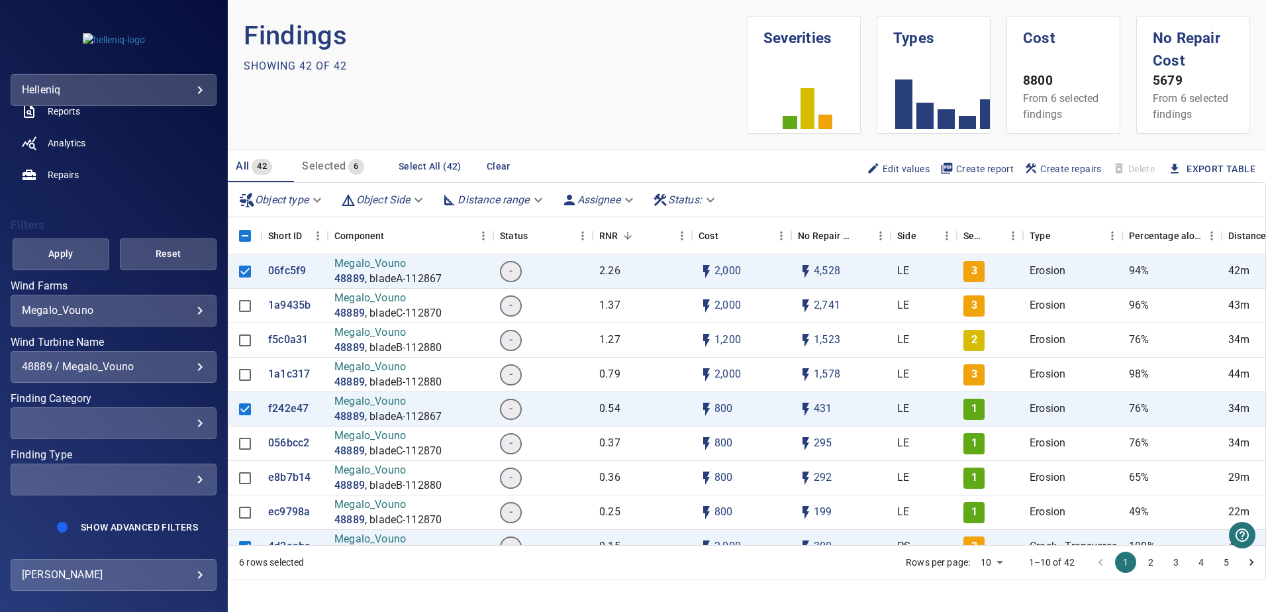
click at [165, 355] on div "48889 / Megalo_Vouno" at bounding box center [113, 366] width 183 height 13
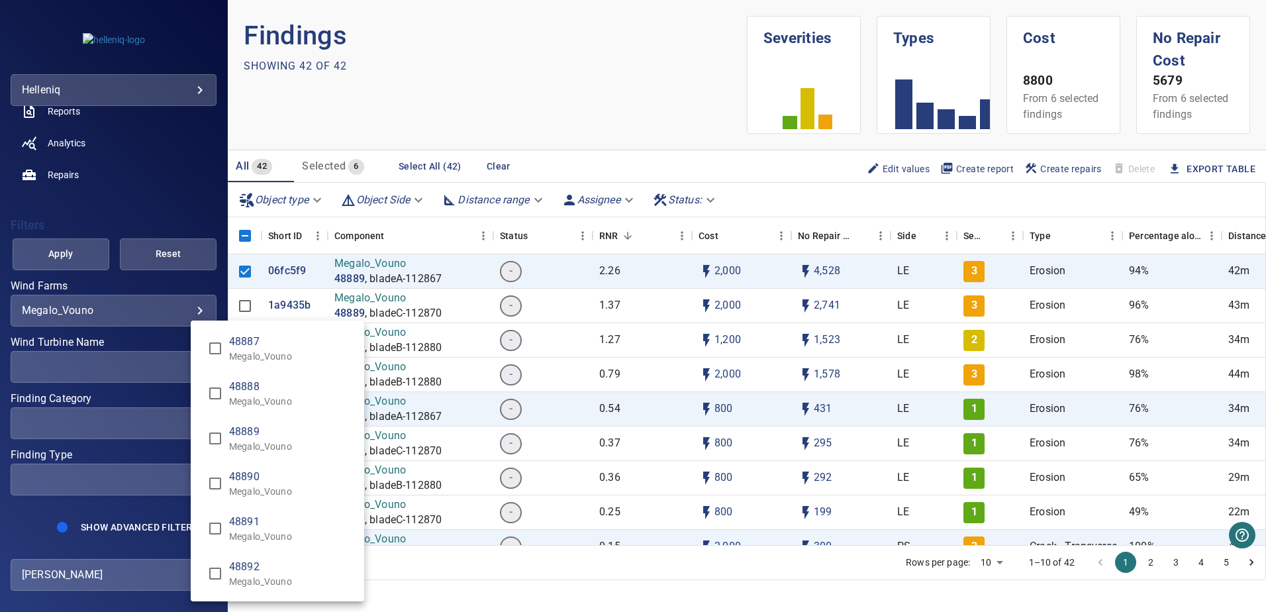
click at [123, 355] on div "Wind Turbine Name" at bounding box center [633, 306] width 1266 height 612
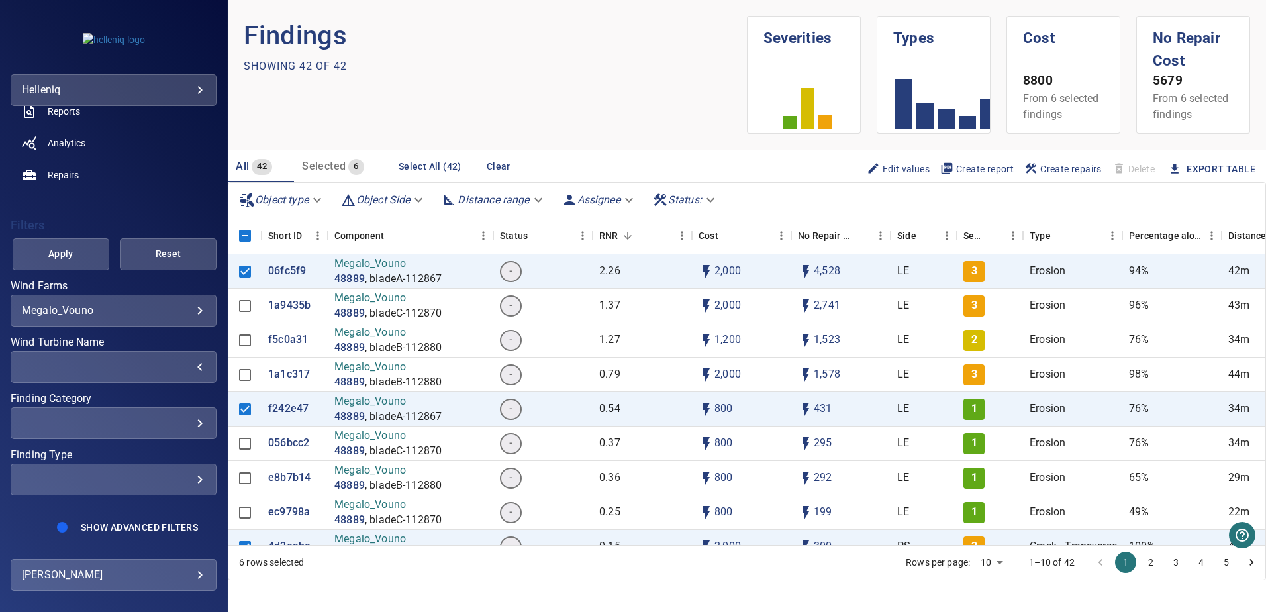
click at [189, 355] on div "​" at bounding box center [113, 423] width 183 height 13
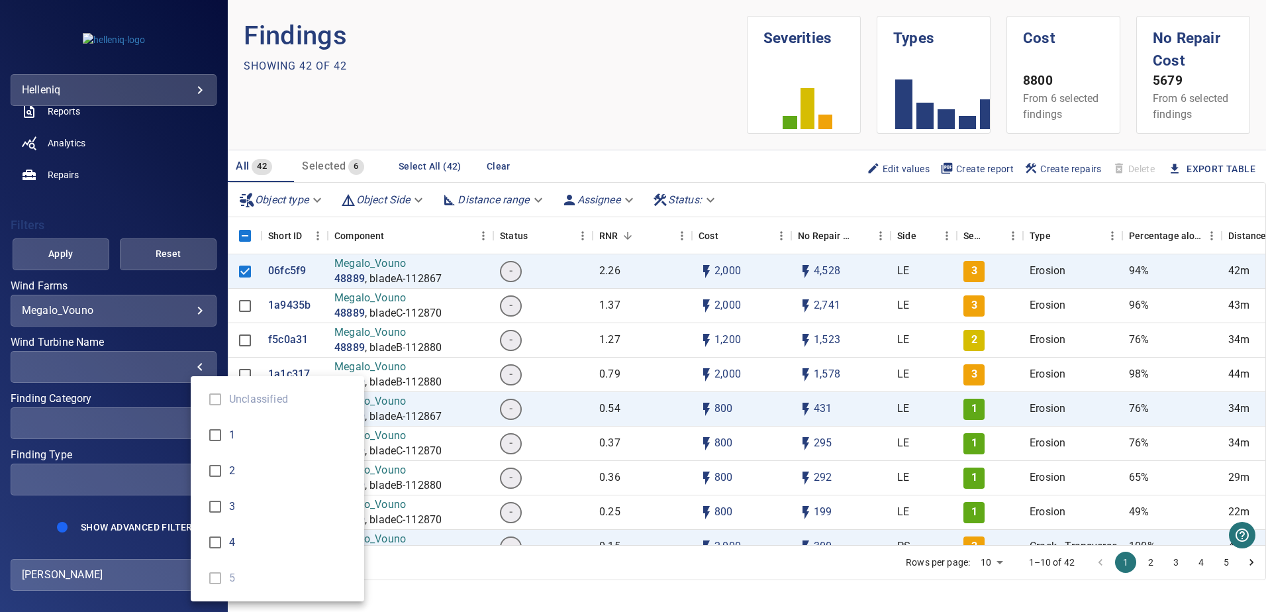
click at [157, 355] on div "Finding Category" at bounding box center [633, 306] width 1266 height 612
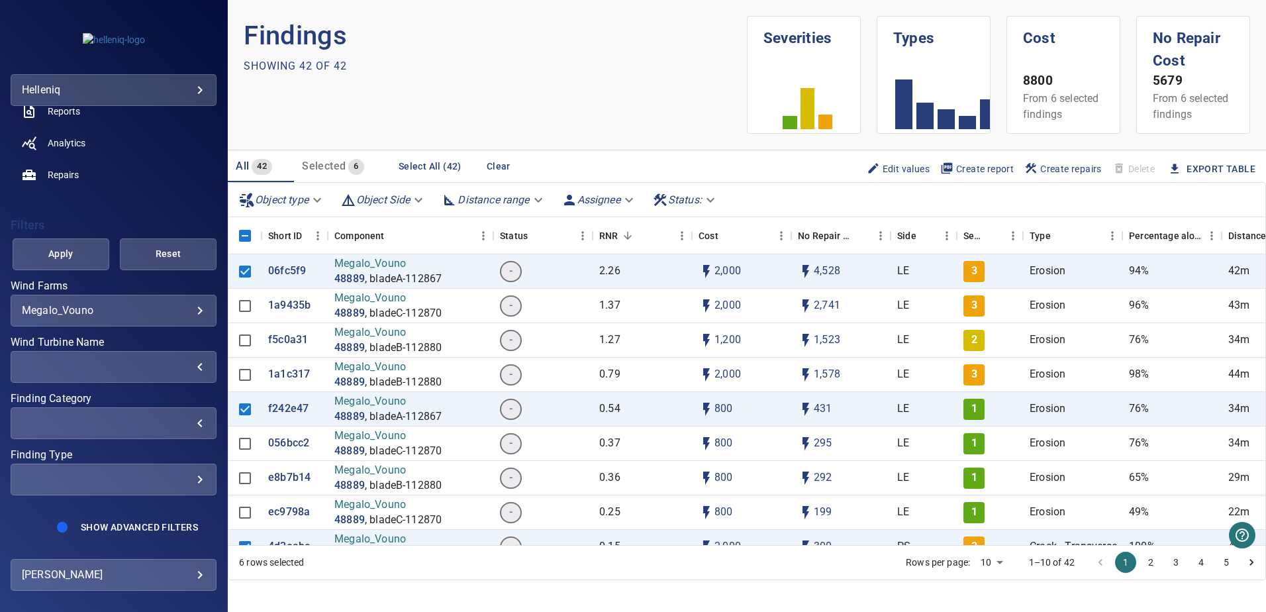
click at [175, 355] on div "**********" at bounding box center [114, 393] width 206 height 225
click at [181, 355] on div "​" at bounding box center [113, 479] width 183 height 13
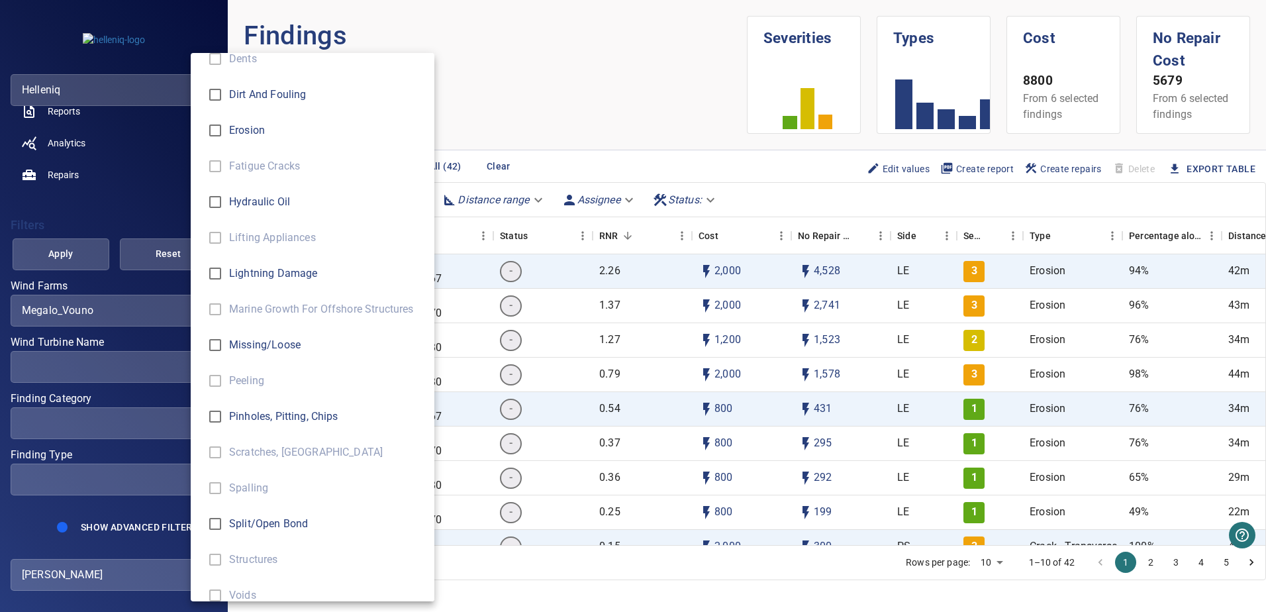
scroll to position [464, 0]
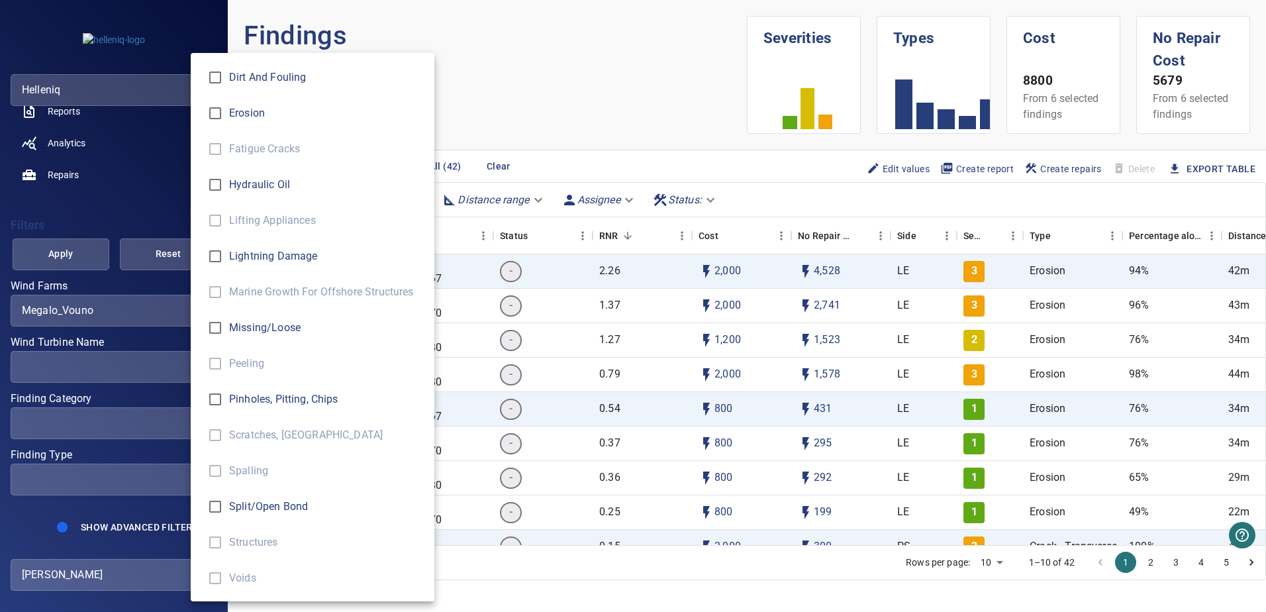
type input "**********"
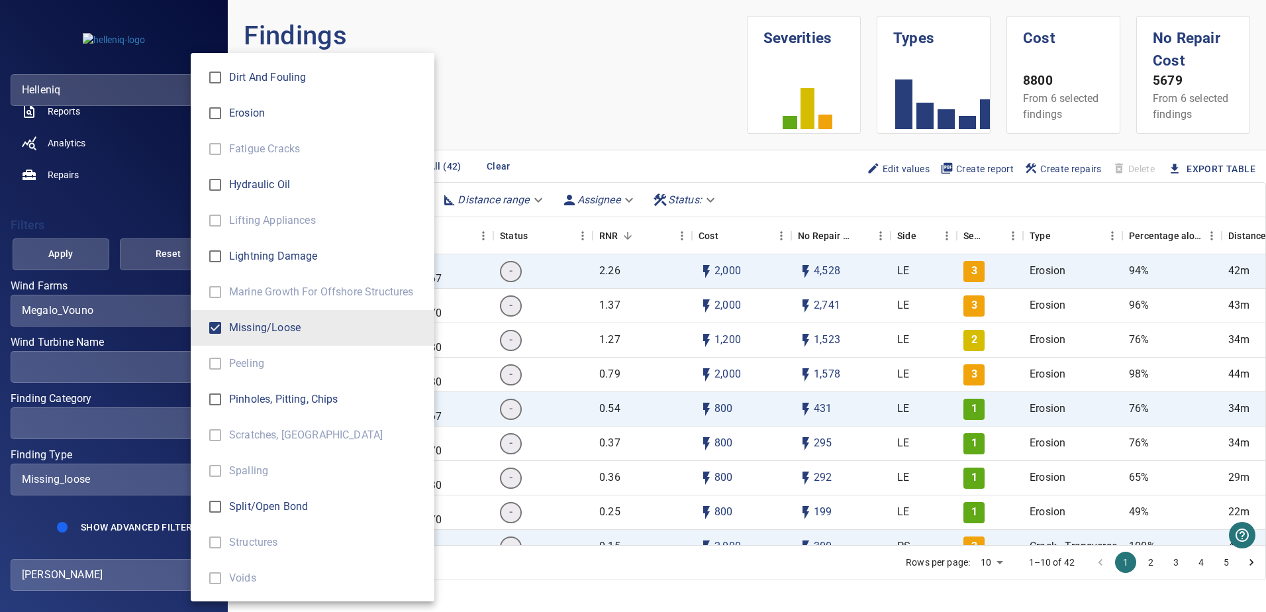
click at [60, 262] on div "Finding Type" at bounding box center [633, 306] width 1266 height 612
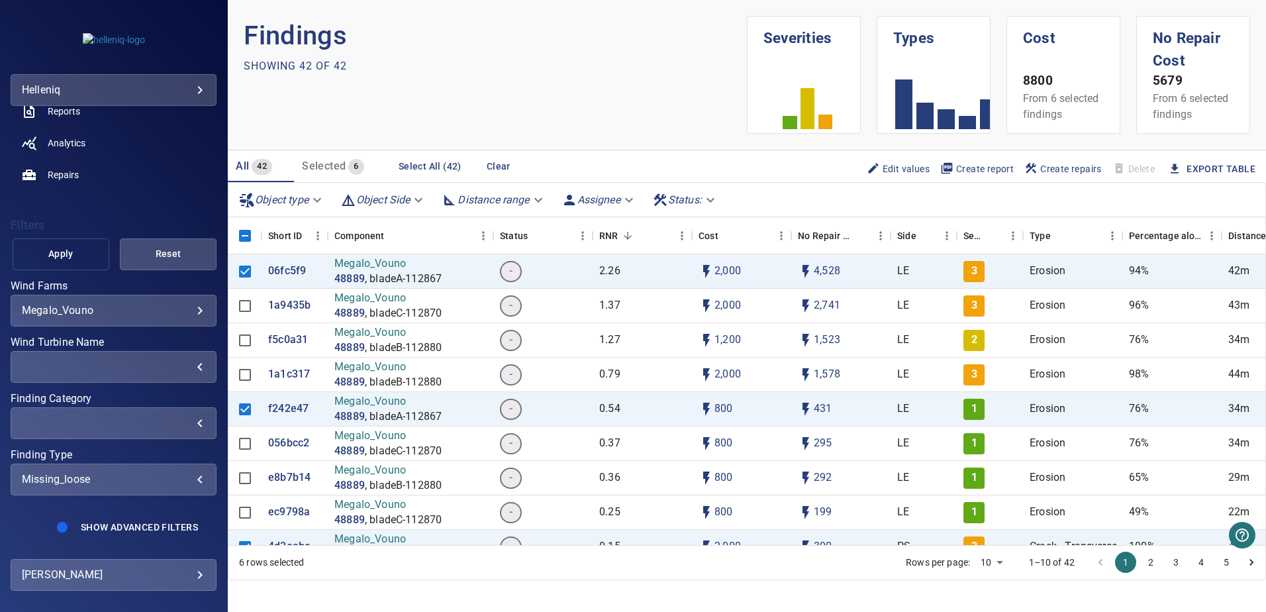
click at [61, 255] on span "Apply" at bounding box center [61, 254] width 64 height 17
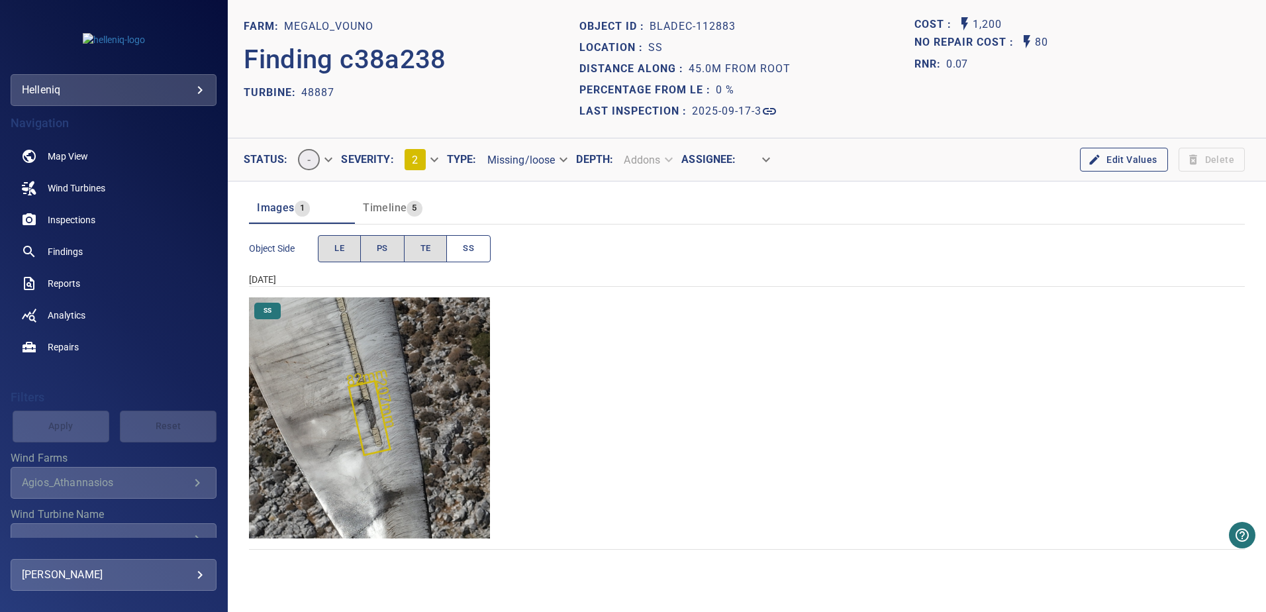
click at [462, 252] on button "SS" at bounding box center [468, 248] width 44 height 27
click at [428, 251] on span "TE" at bounding box center [425, 248] width 11 height 15
click at [379, 244] on span "PS" at bounding box center [382, 248] width 11 height 15
click at [344, 252] on span "LE" at bounding box center [339, 248] width 10 height 15
click at [334, 240] on button "LE" at bounding box center [339, 248] width 43 height 27
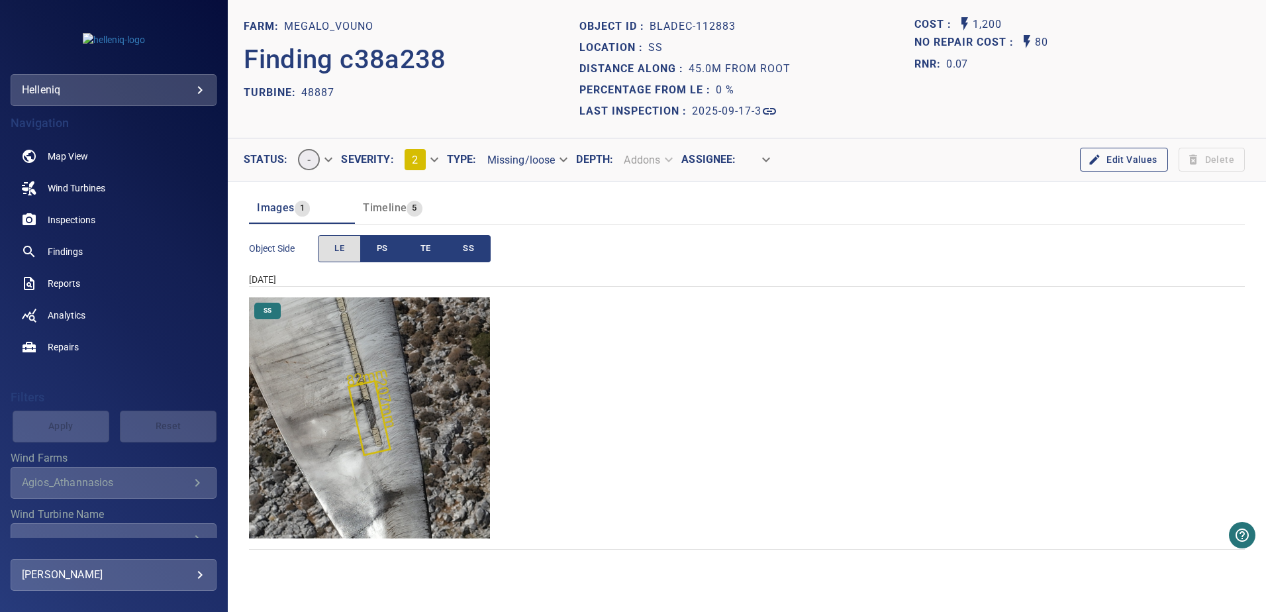
click at [398, 258] on button "PS" at bounding box center [382, 248] width 44 height 27
click at [421, 254] on span "TE" at bounding box center [425, 248] width 11 height 15
click at [470, 251] on span "SS" at bounding box center [468, 248] width 11 height 15
click at [364, 404] on img "Megalo_Vouno/48887/2025-09-17-3/2025-09-17-1/image112wp119.jpg" at bounding box center [369, 417] width 241 height 241
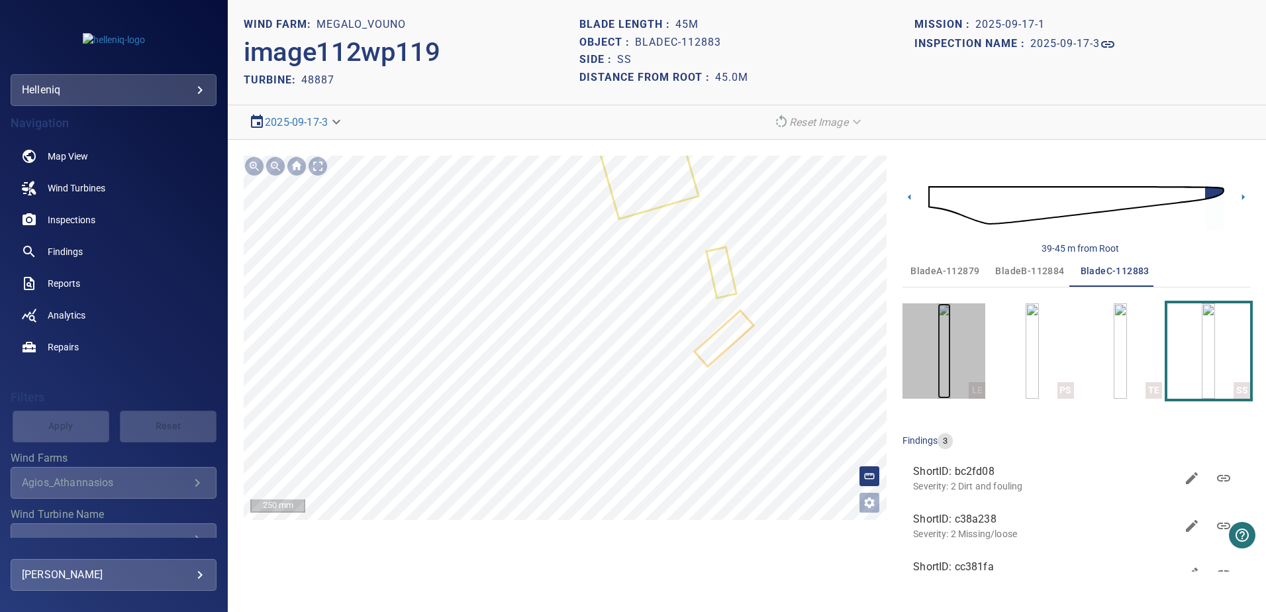
click at [951, 344] on img "button" at bounding box center [944, 350] width 13 height 95
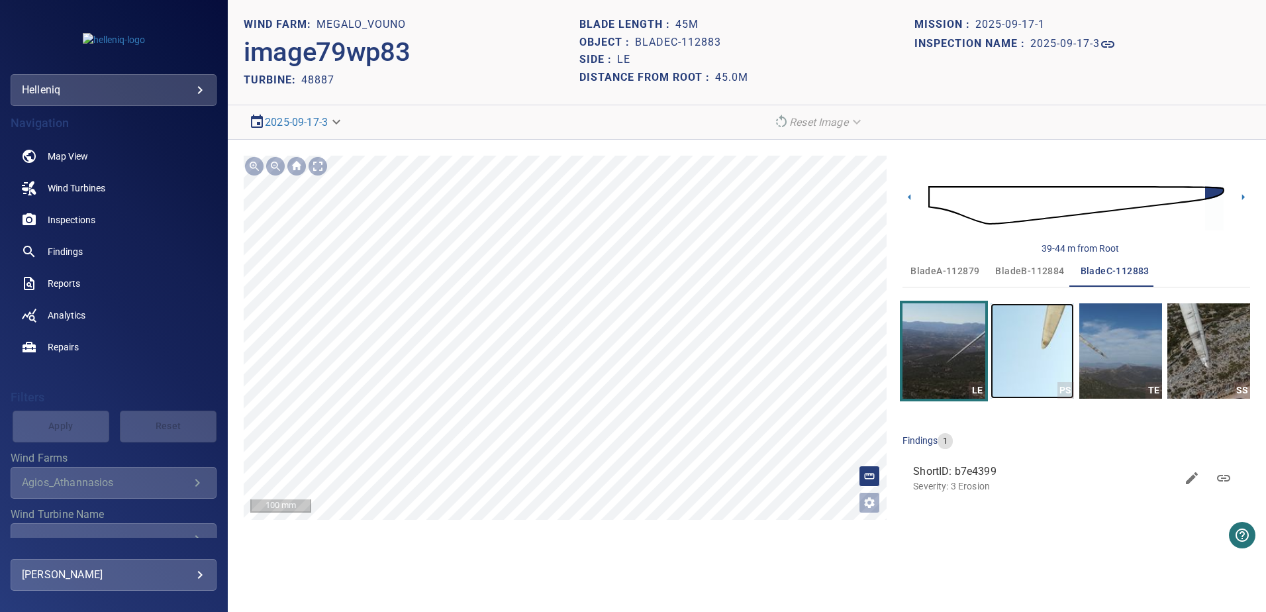
click at [1063, 375] on img "button" at bounding box center [1032, 350] width 83 height 95
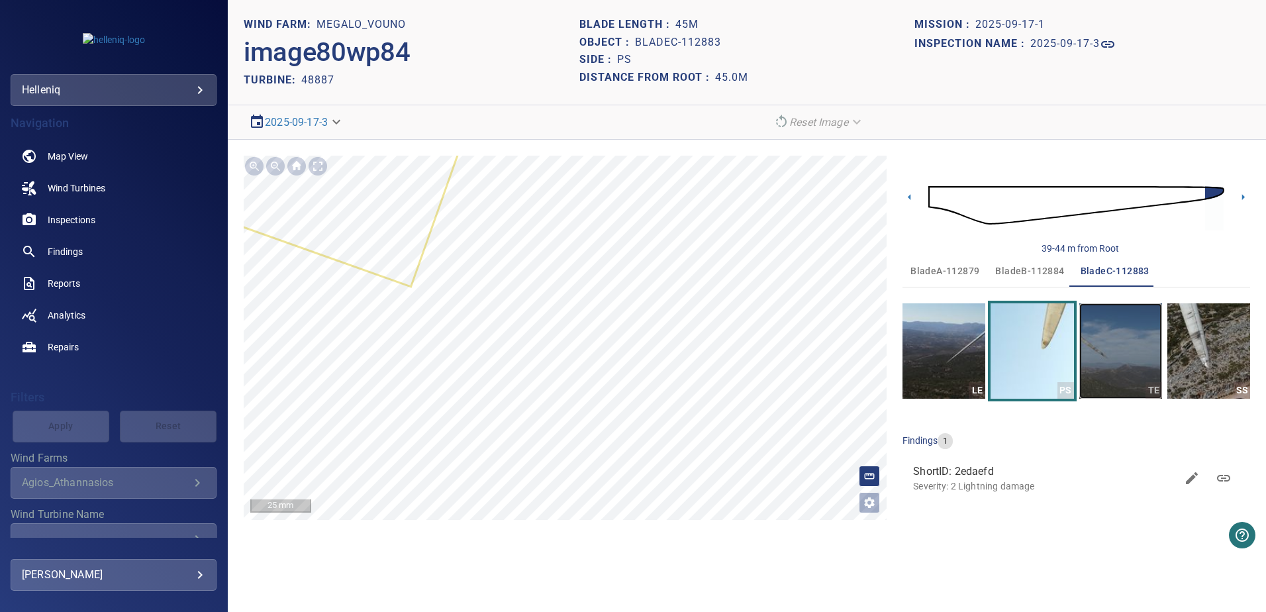
click at [1098, 354] on img "button" at bounding box center [1120, 350] width 83 height 95
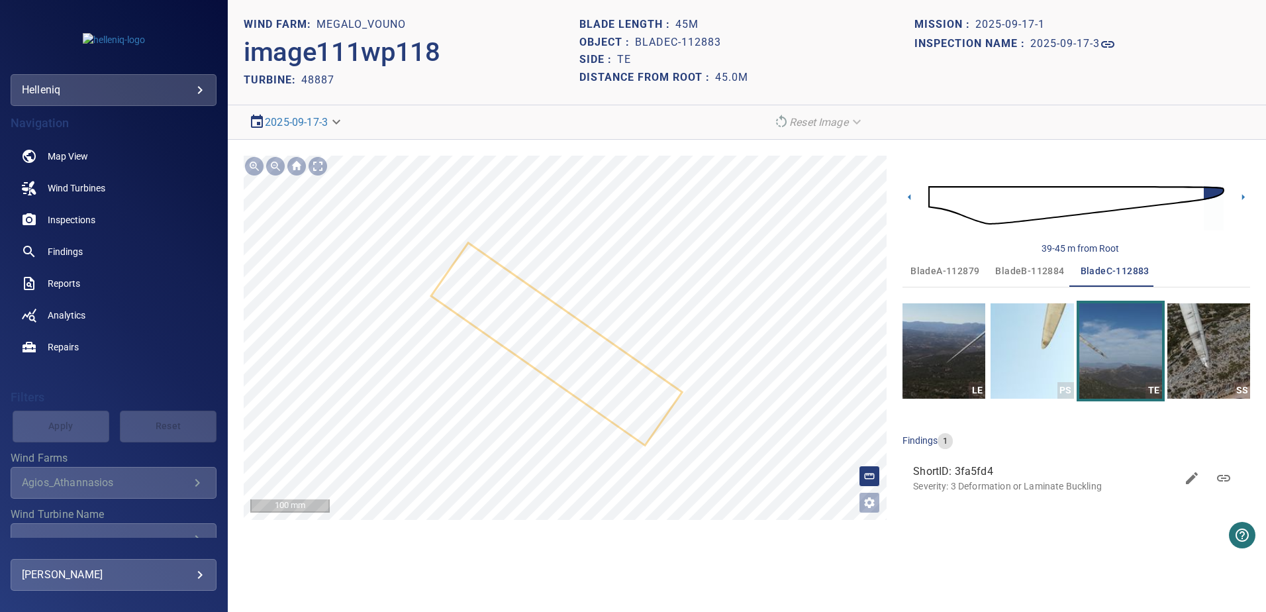
click at [516, 356] on div "Megalo_Vouno/48887/3fa5fd40-97d0-11f0-95ab-f5b0ec2ab162 Severity 3 Deformation …" at bounding box center [565, 338] width 643 height 364
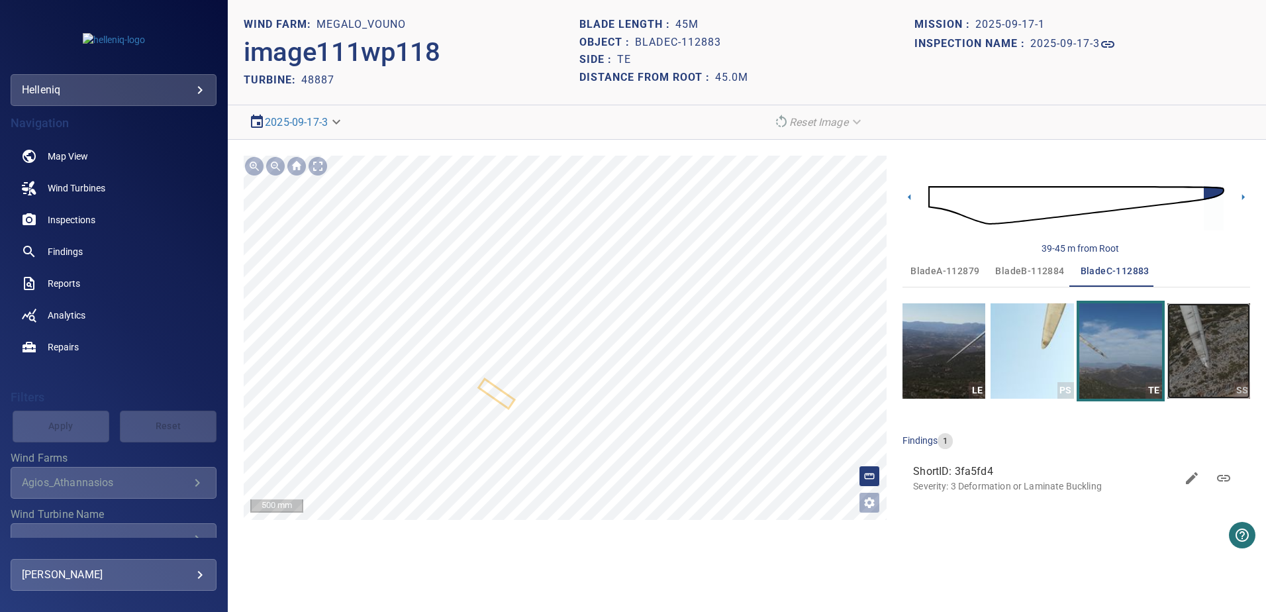
click at [1209, 358] on img "button" at bounding box center [1208, 350] width 83 height 95
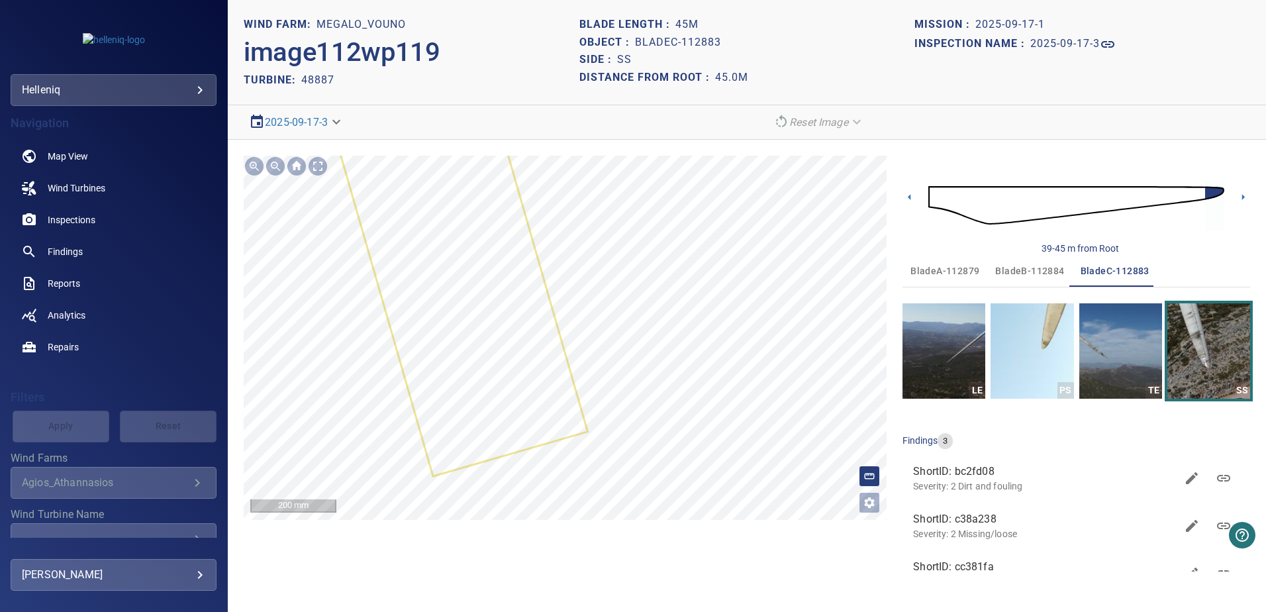
click at [540, 367] on icon at bounding box center [403, 78] width 368 height 791
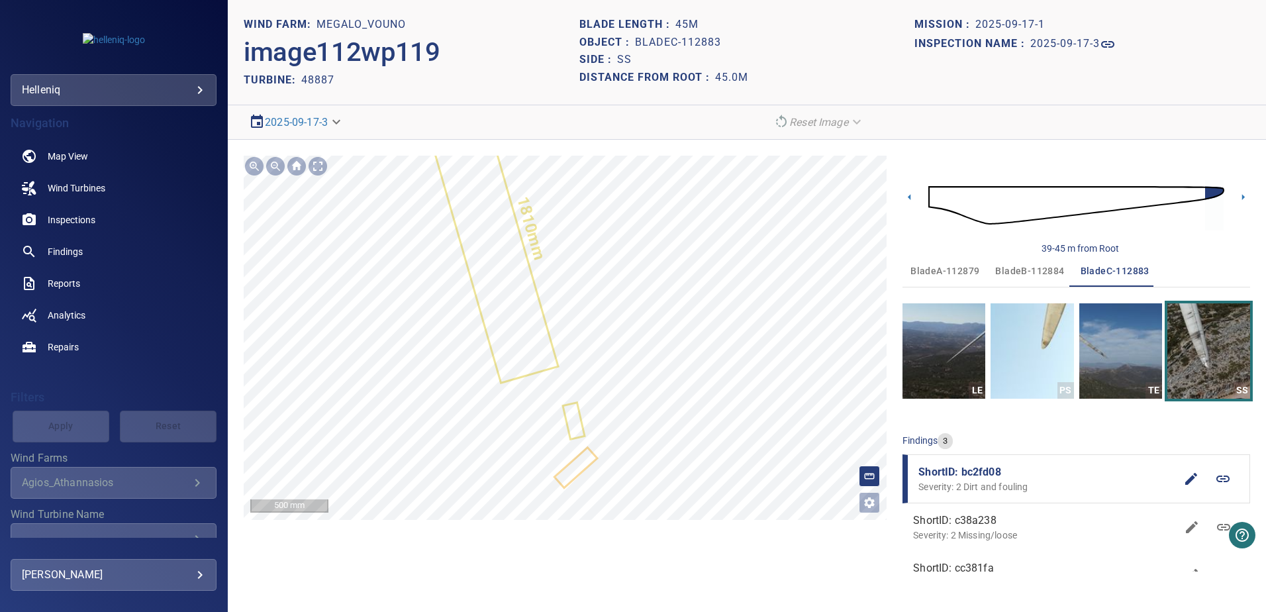
click at [526, 215] on text "1810mm" at bounding box center [531, 229] width 36 height 68
click at [538, 522] on div "**********" at bounding box center [565, 364] width 643 height 416
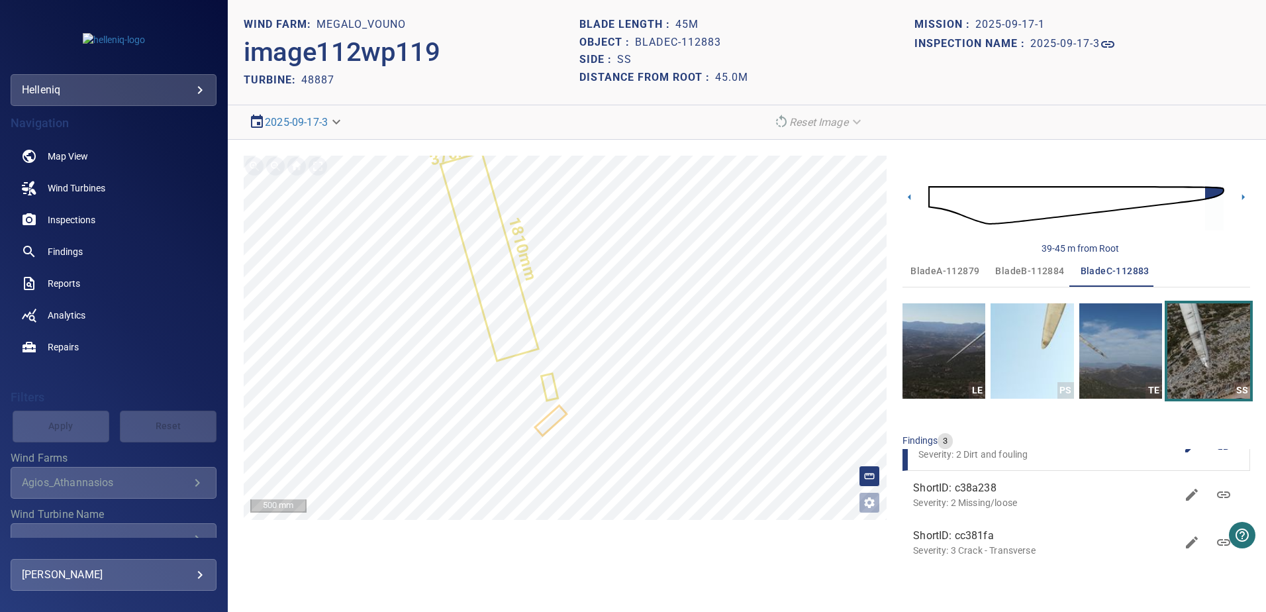
click at [988, 493] on span "ShortID: c38a238" at bounding box center [1044, 488] width 263 height 16
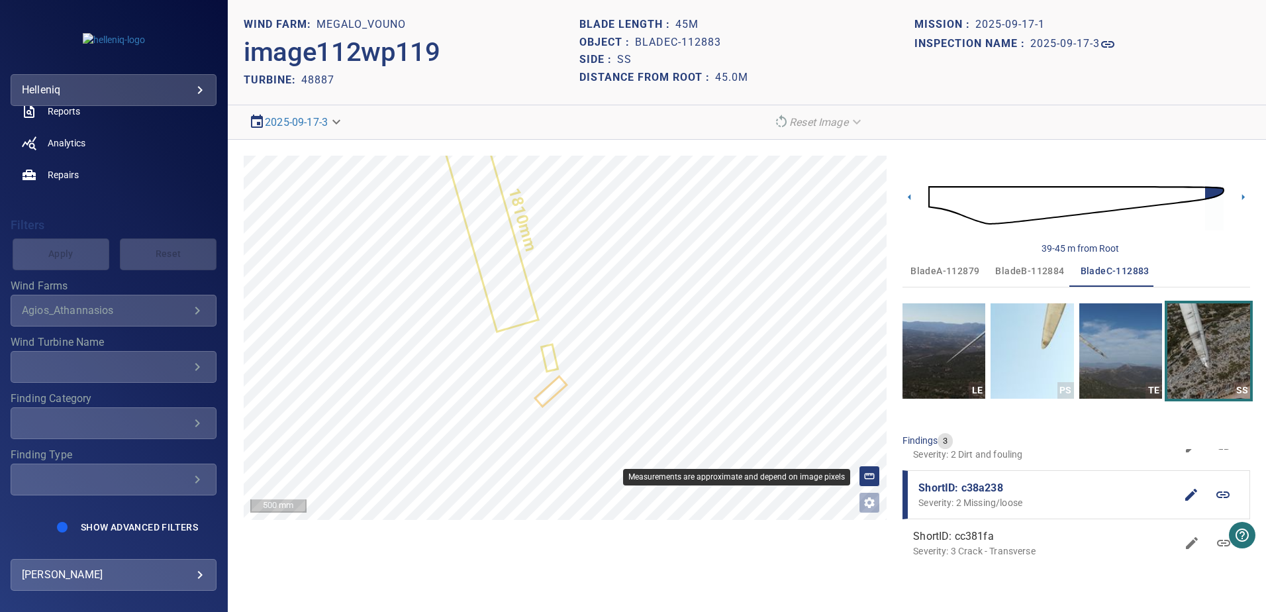
click at [867, 471] on icon at bounding box center [870, 476] width 12 height 12
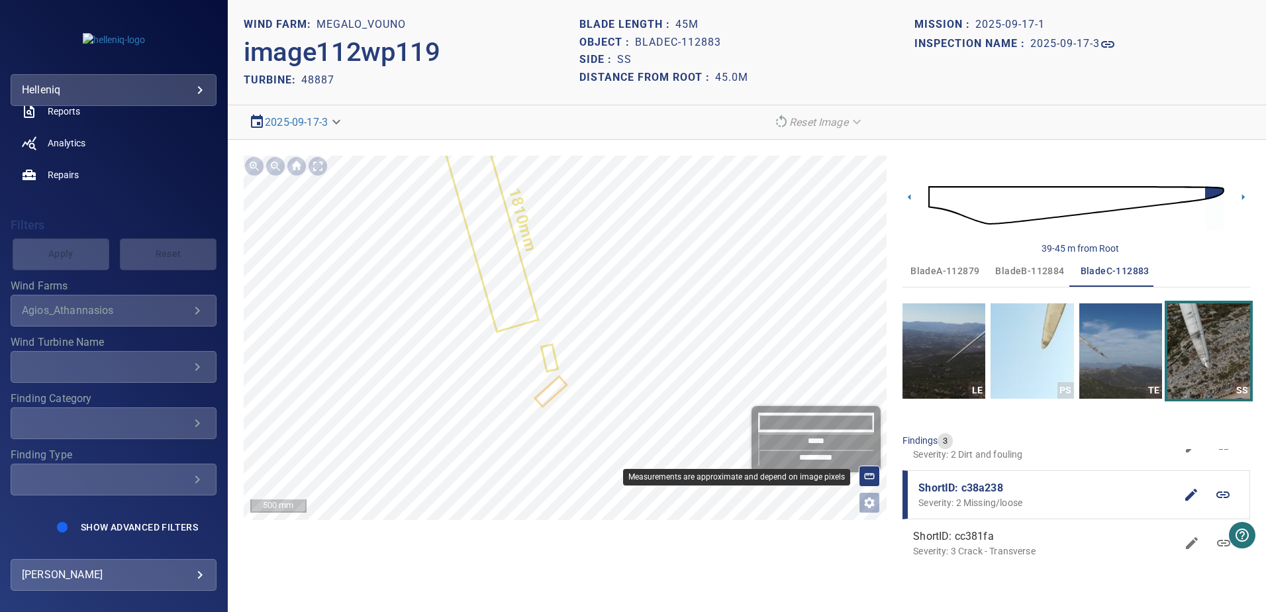
click at [870, 477] on icon at bounding box center [870, 476] width 12 height 12
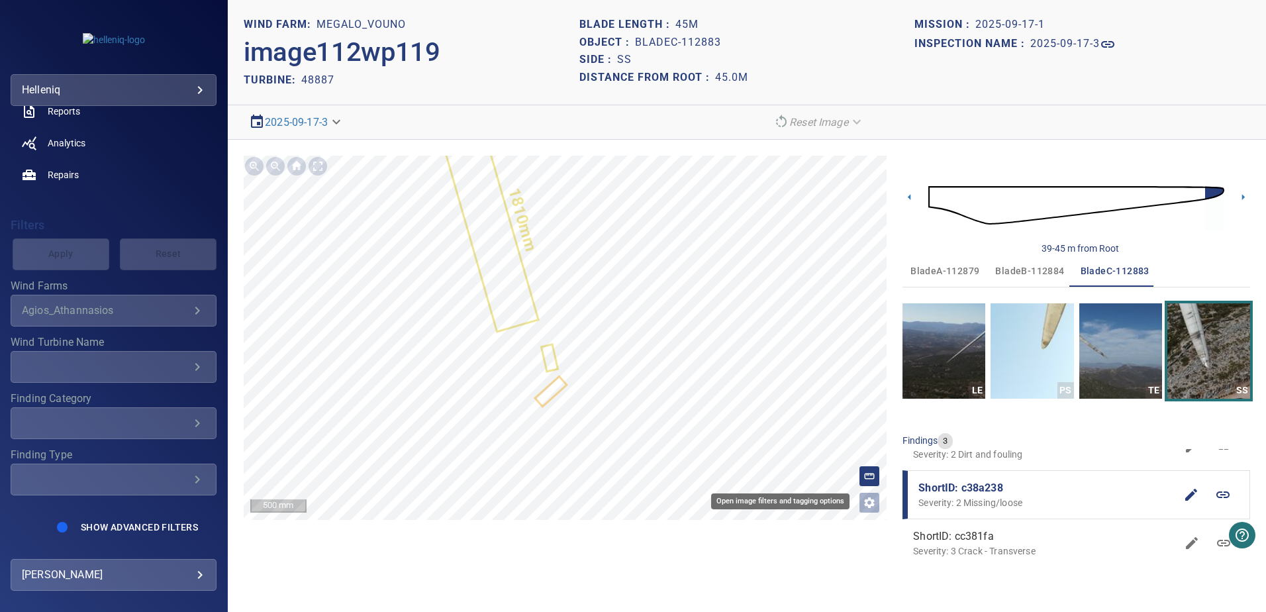
click at [869, 503] on icon "Open image filters and tagging options" at bounding box center [869, 502] width 13 height 13
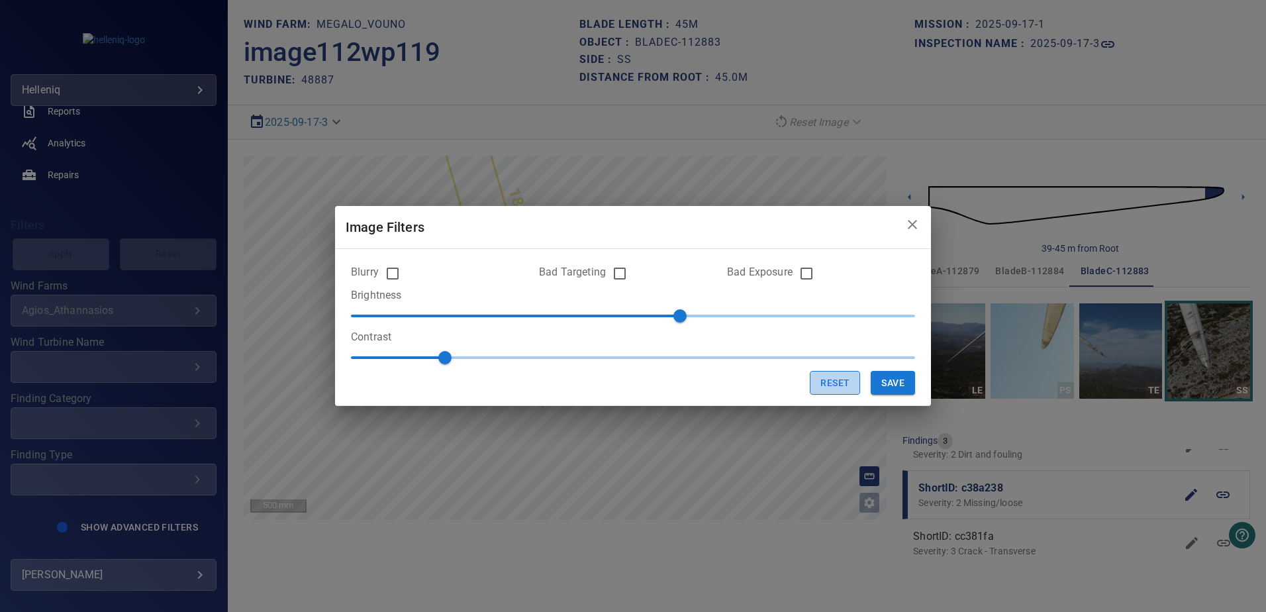
click at [829, 386] on button "Reset" at bounding box center [835, 383] width 50 height 25
click at [912, 225] on icon "close" at bounding box center [912, 224] width 9 height 9
